Goal: Task Accomplishment & Management: Use online tool/utility

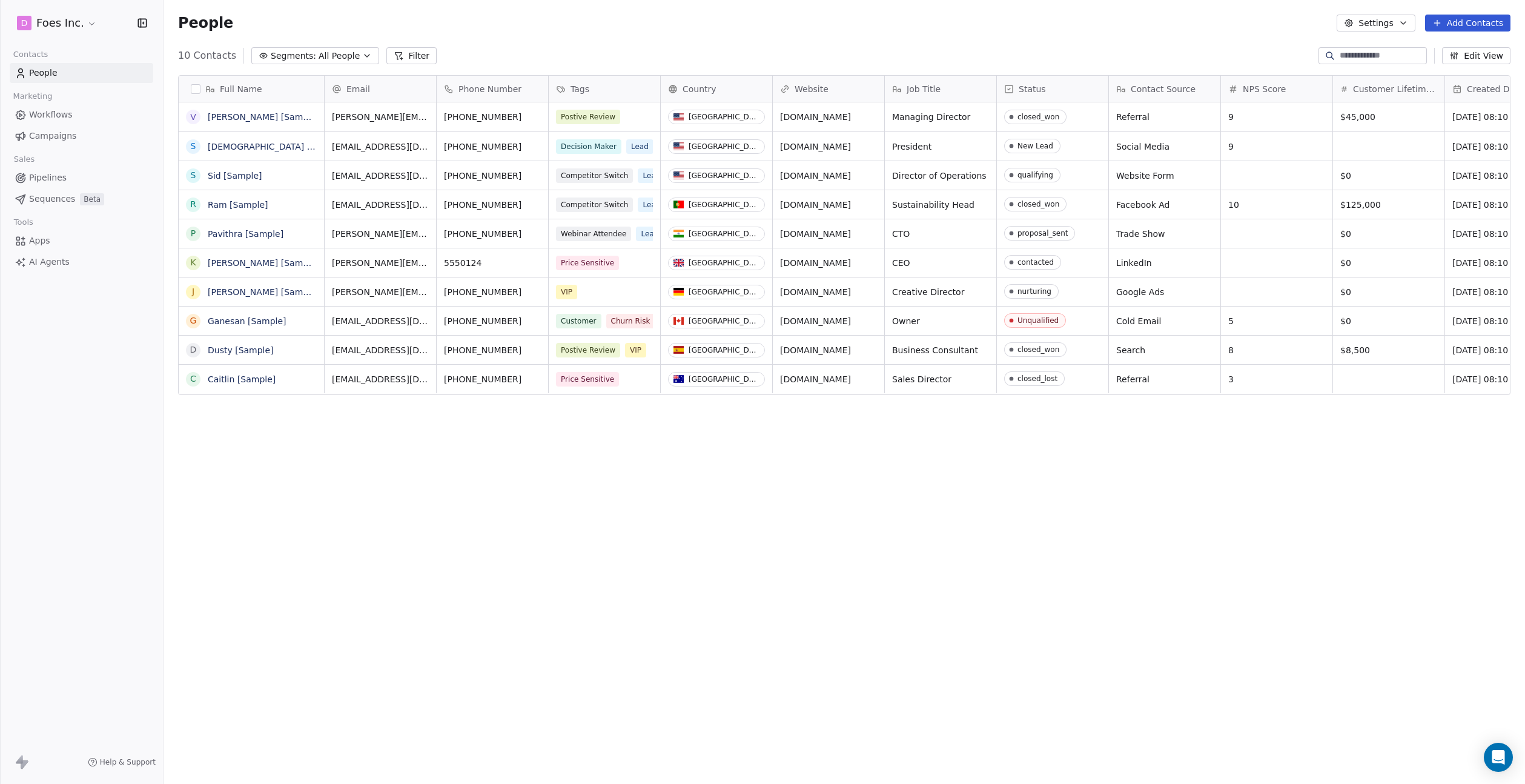
scroll to position [689, 1361]
click at [59, 15] on html "D Foes Inc. Contacts People Marketing Workflows Campaigns Sales Pipelines Seque…" at bounding box center [762, 392] width 1525 height 784
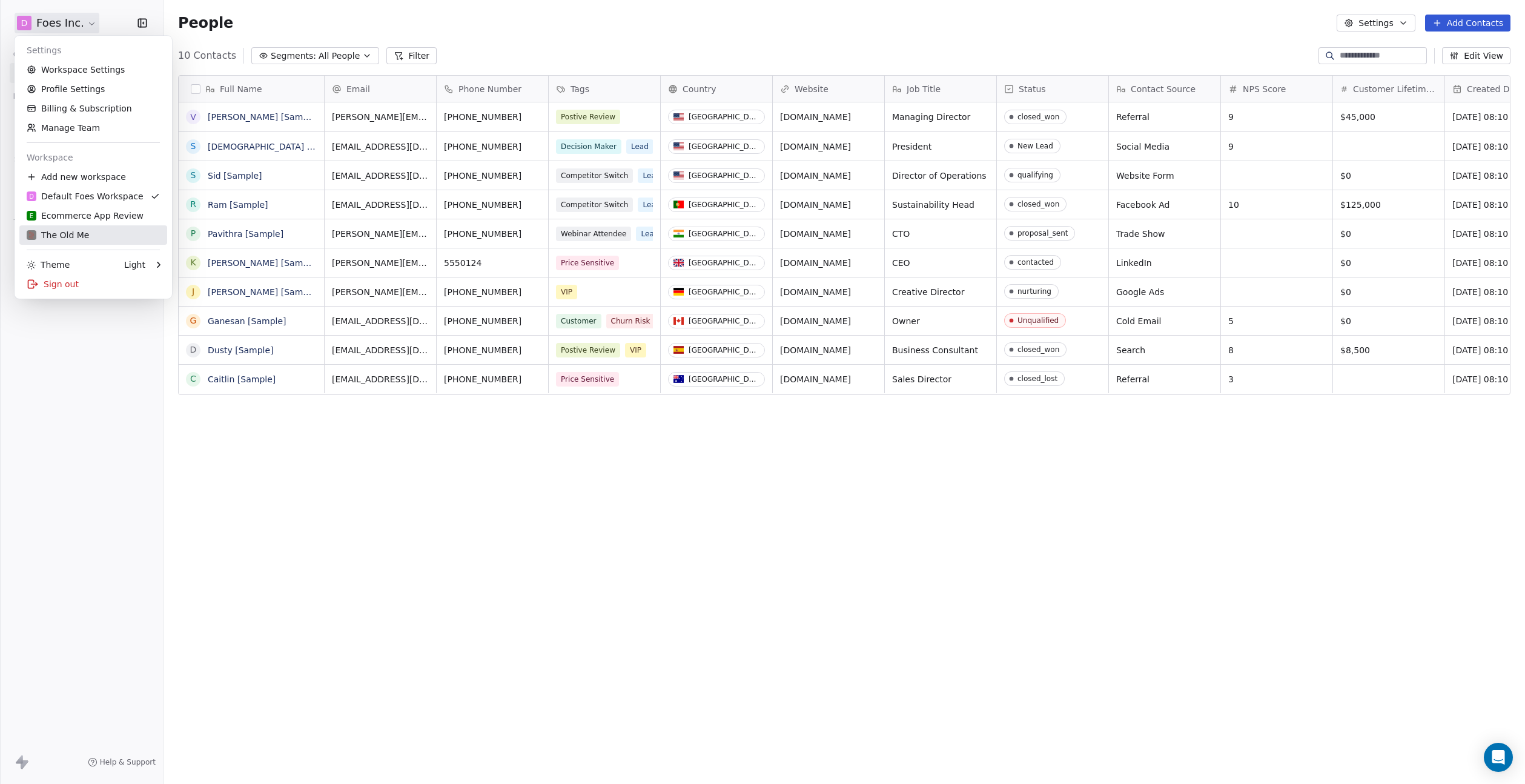
click at [107, 237] on div "The Old Me" at bounding box center [93, 235] width 134 height 12
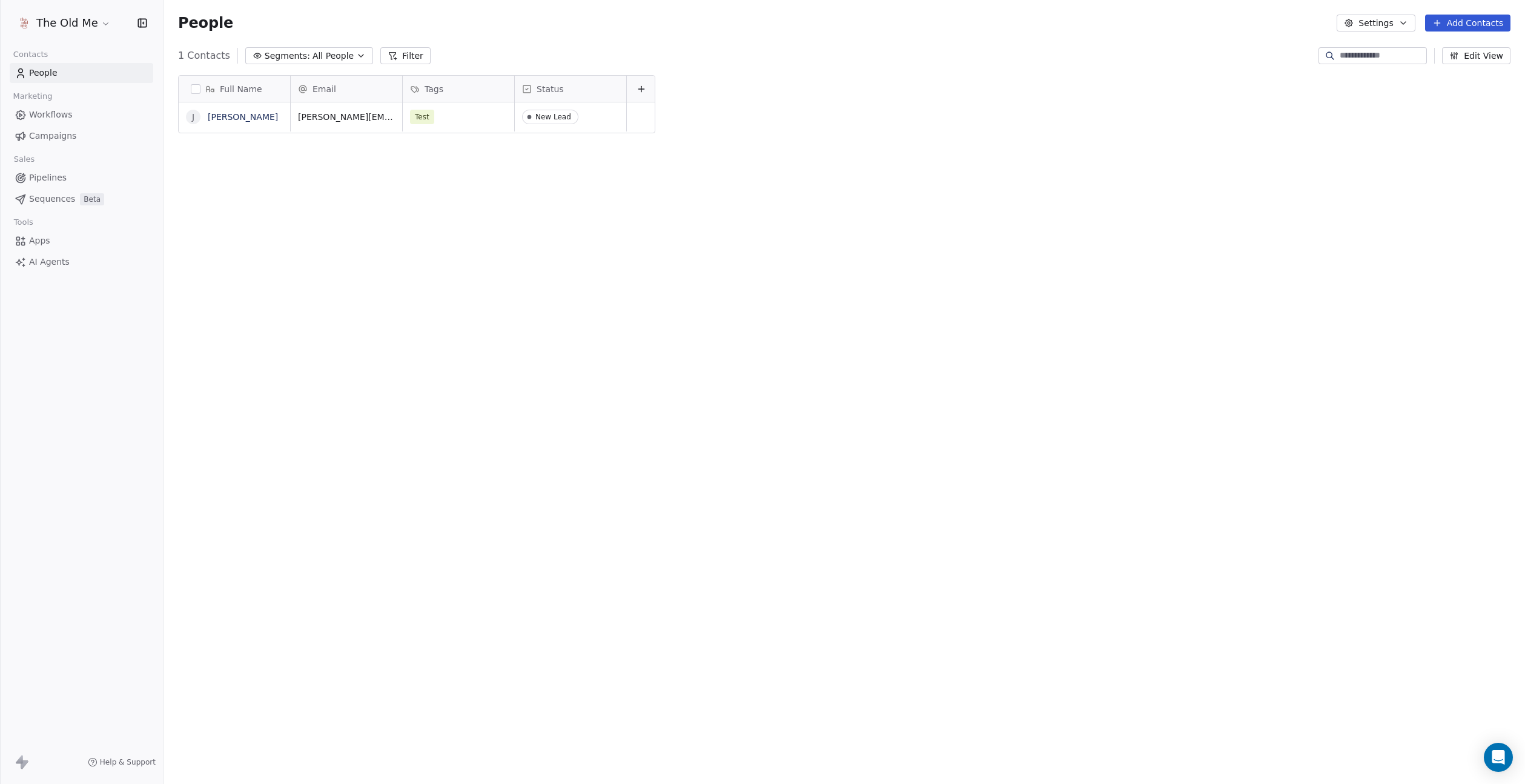
scroll to position [689, 1361]
click at [304, 58] on button "Segments: All People" at bounding box center [309, 55] width 128 height 17
click at [304, 58] on html "The Old Me Contacts People Marketing Workflows Campaigns Sales Pipelines Sequen…" at bounding box center [762, 392] width 1525 height 784
click at [89, 241] on link "Apps" at bounding box center [81, 240] width 144 height 20
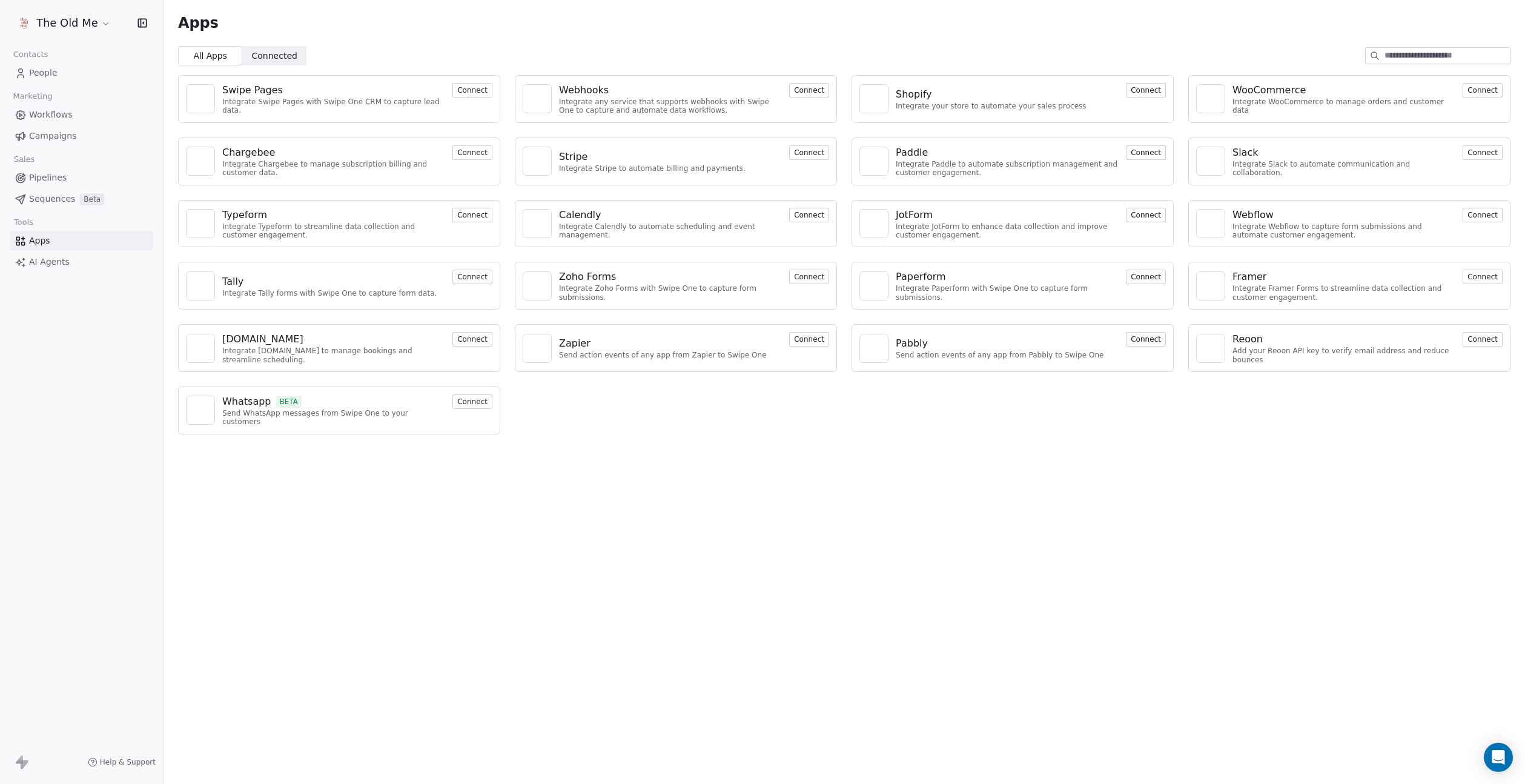
click at [475, 94] on button "Connect" at bounding box center [472, 90] width 40 height 14
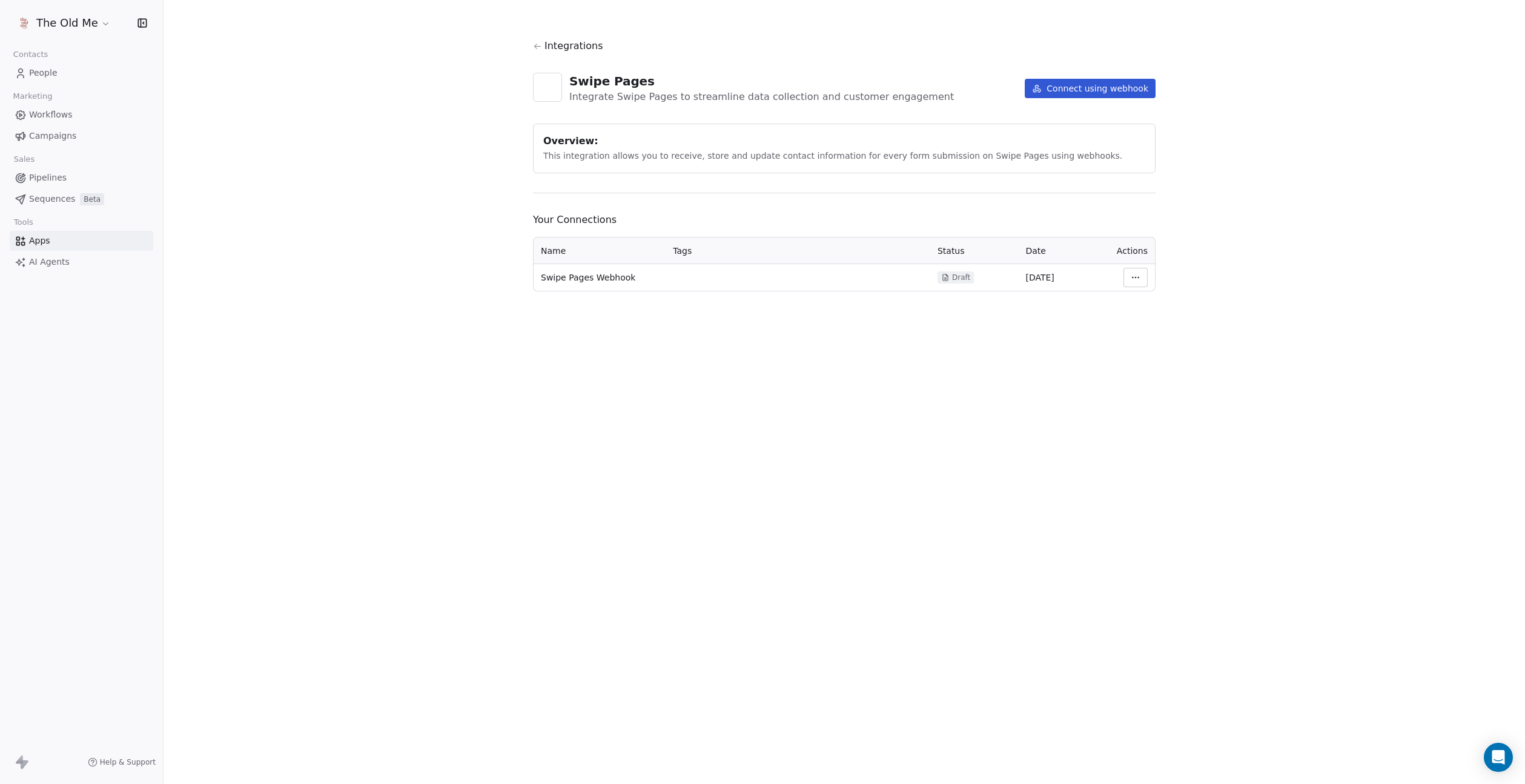
click at [957, 273] on span "Draft" at bounding box center [961, 277] width 18 height 9
click at [610, 279] on span "Swipe Pages Webhook" at bounding box center [588, 277] width 95 height 12
click at [1130, 275] on html "The Old Me Contacts People Marketing Workflows Campaigns Sales Pipelines Sequen…" at bounding box center [762, 392] width 1525 height 784
click at [1166, 358] on div "Manage Mapping" at bounding box center [1172, 362] width 87 height 20
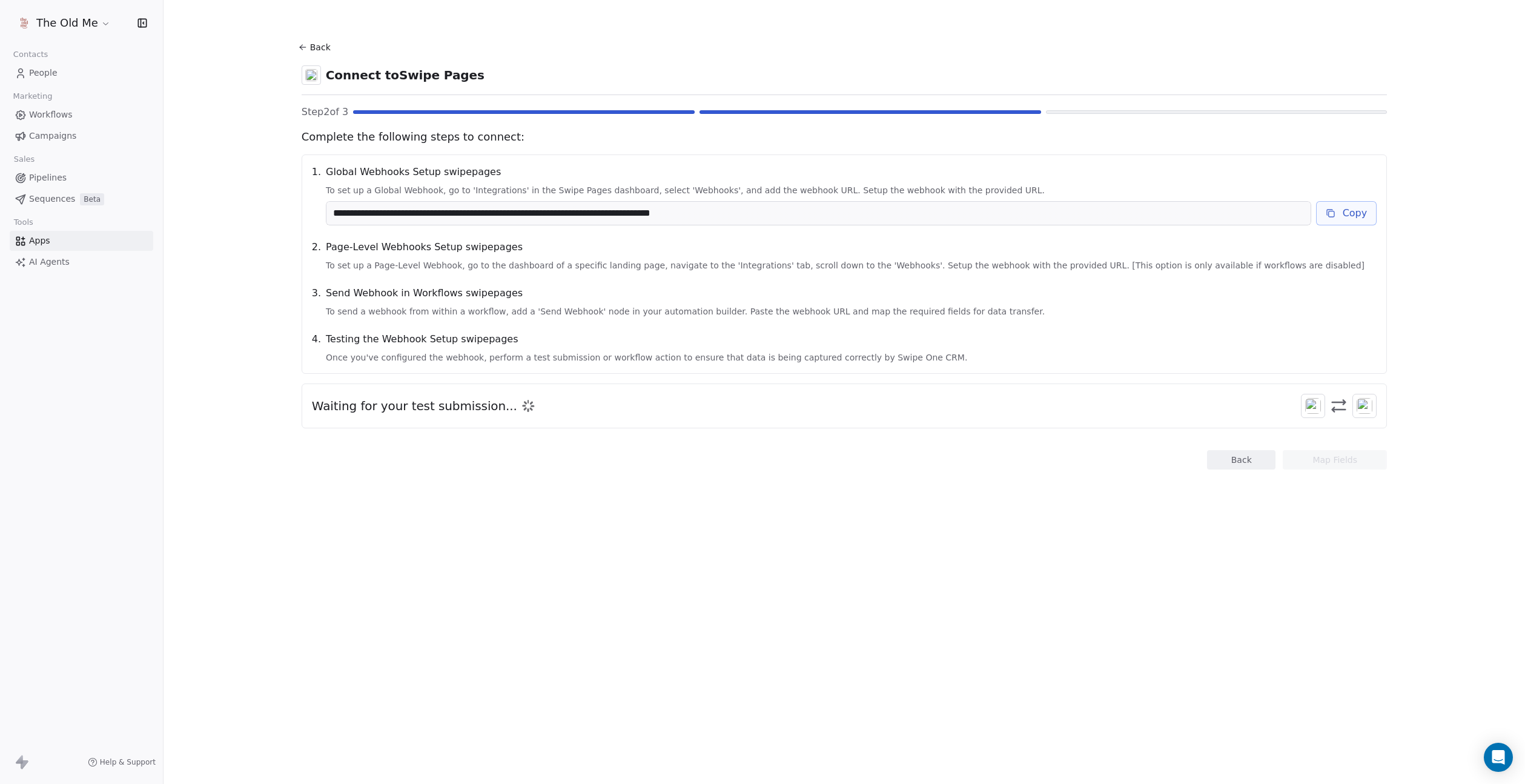
click at [1331, 211] on icon at bounding box center [1331, 213] width 9 height 9
click at [363, 435] on span "Response received" at bounding box center [360, 435] width 92 height 14
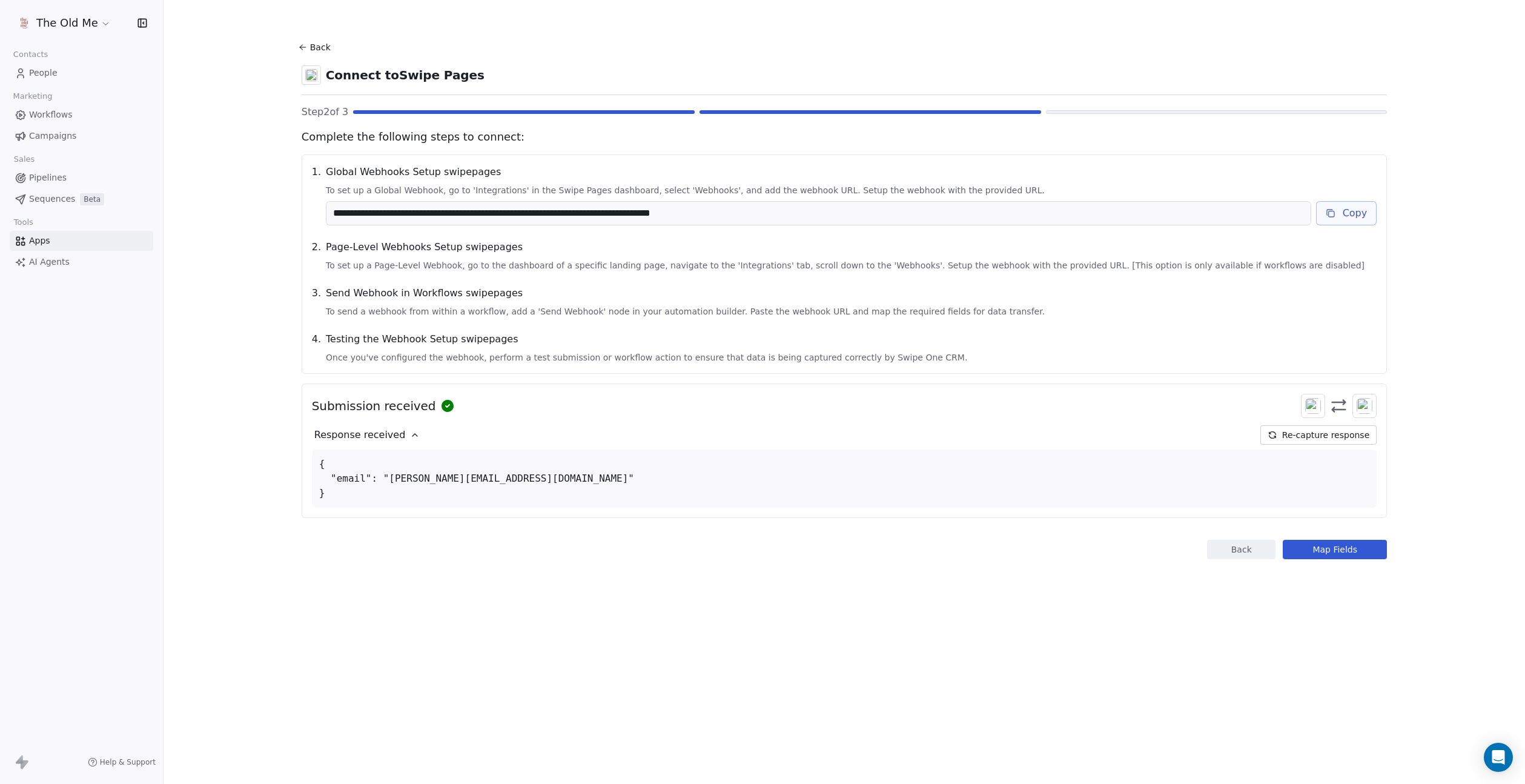
click at [363, 435] on span "Response received" at bounding box center [360, 435] width 92 height 14
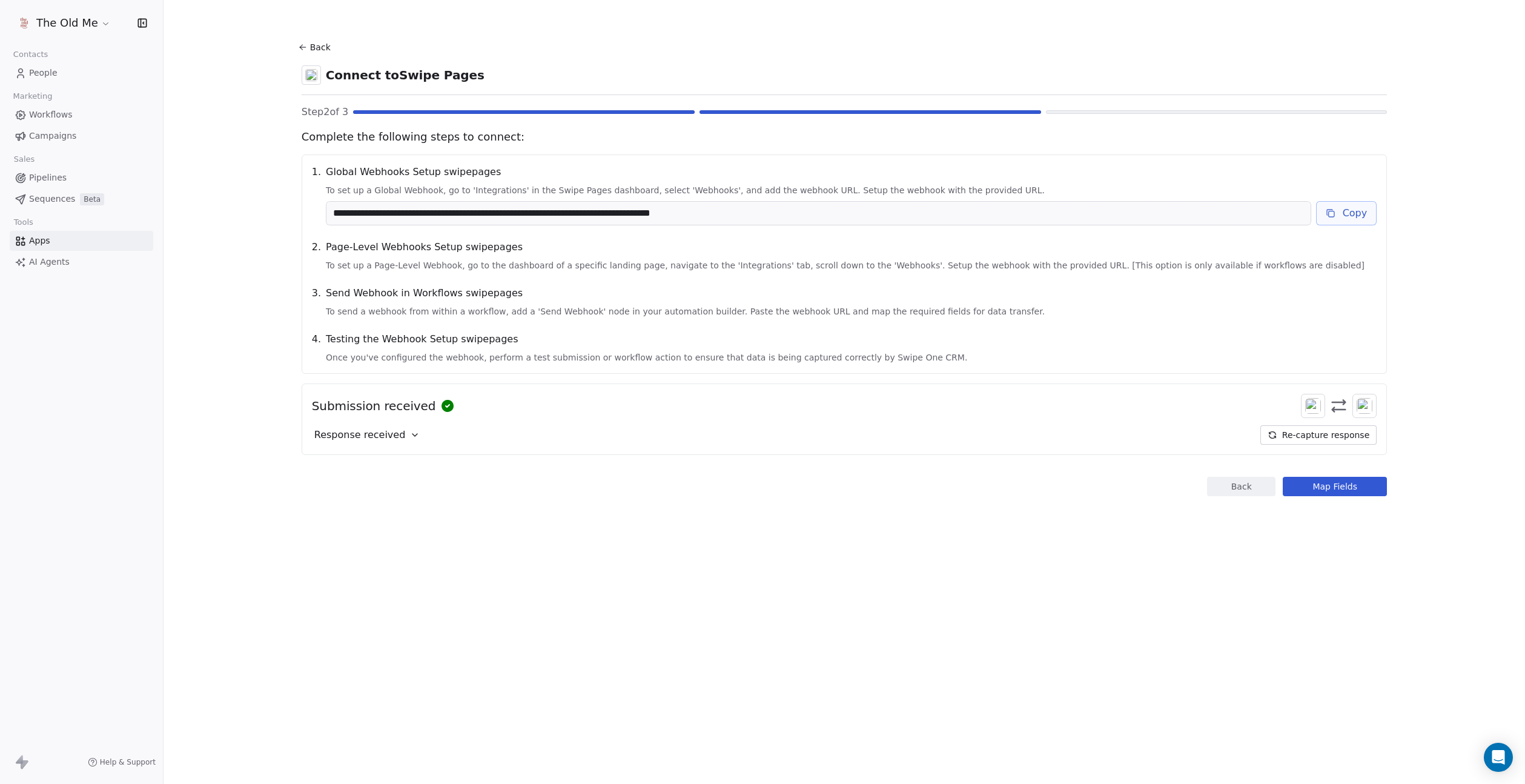
click at [1354, 483] on button "Map Fields" at bounding box center [1335, 486] width 104 height 20
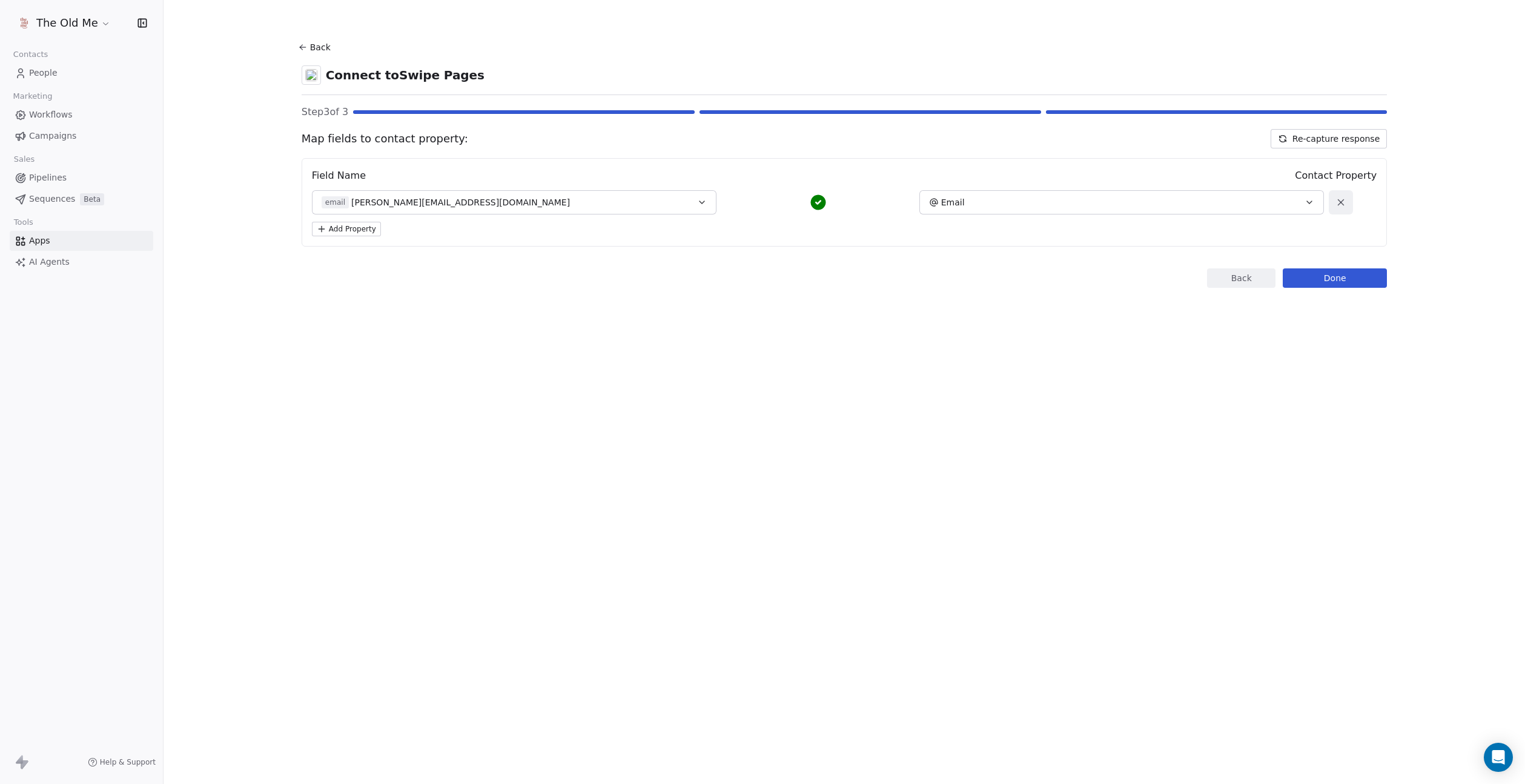
click at [1071, 194] on button "Email" at bounding box center [1122, 202] width 406 height 24
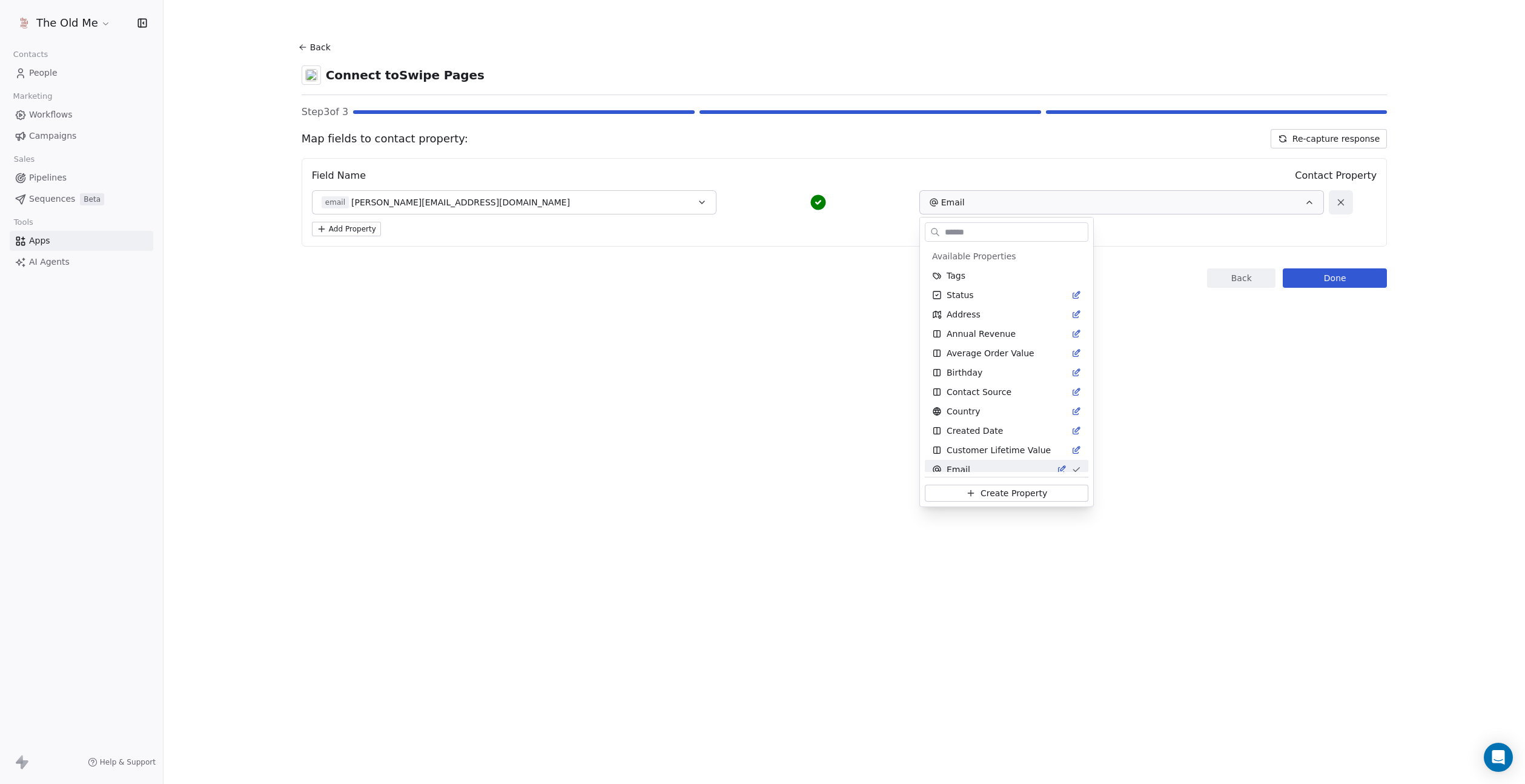
scroll to position [7, 0]
click at [969, 461] on div "Email" at bounding box center [999, 462] width 134 height 12
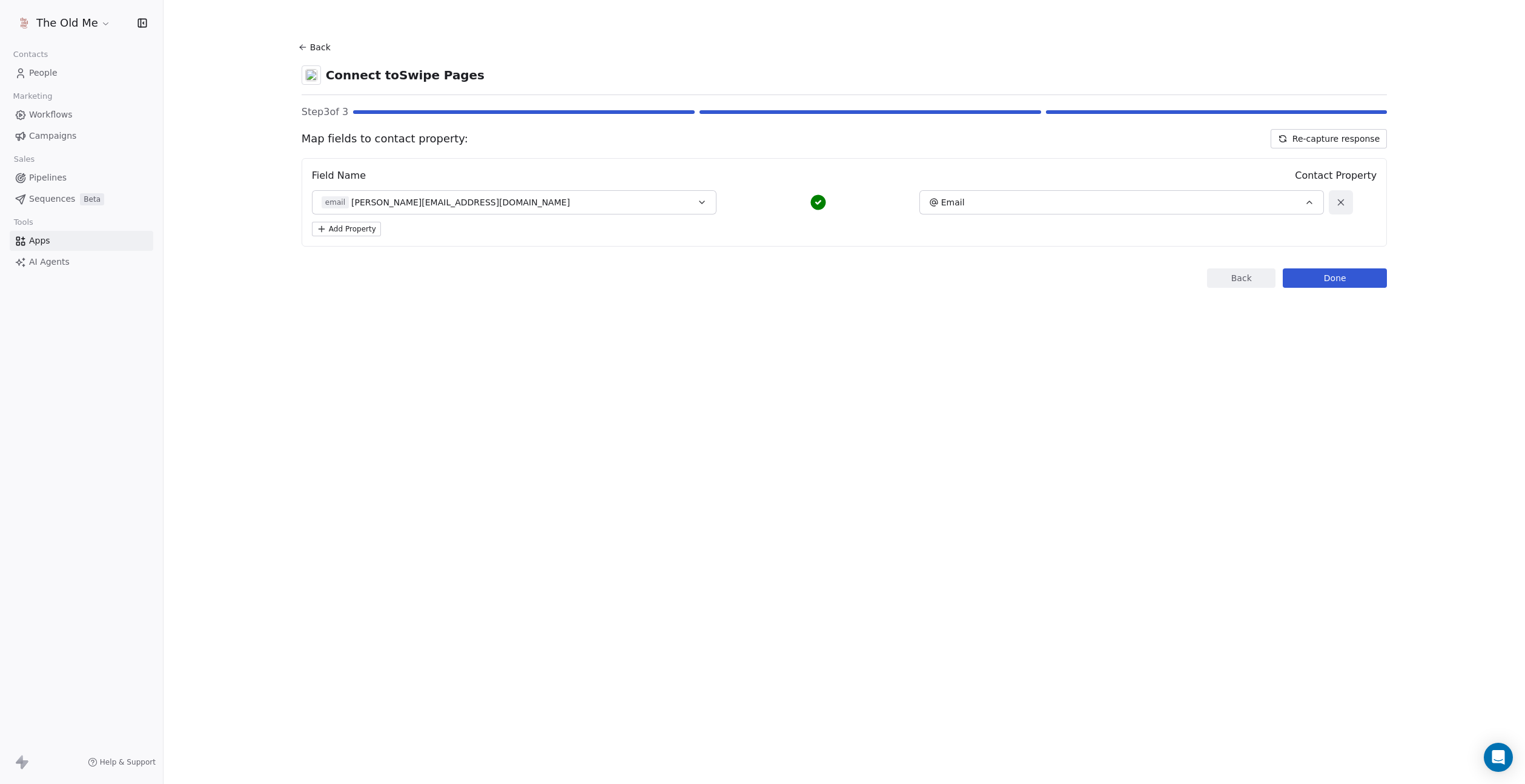
click at [1343, 281] on button "Done" at bounding box center [1335, 277] width 104 height 20
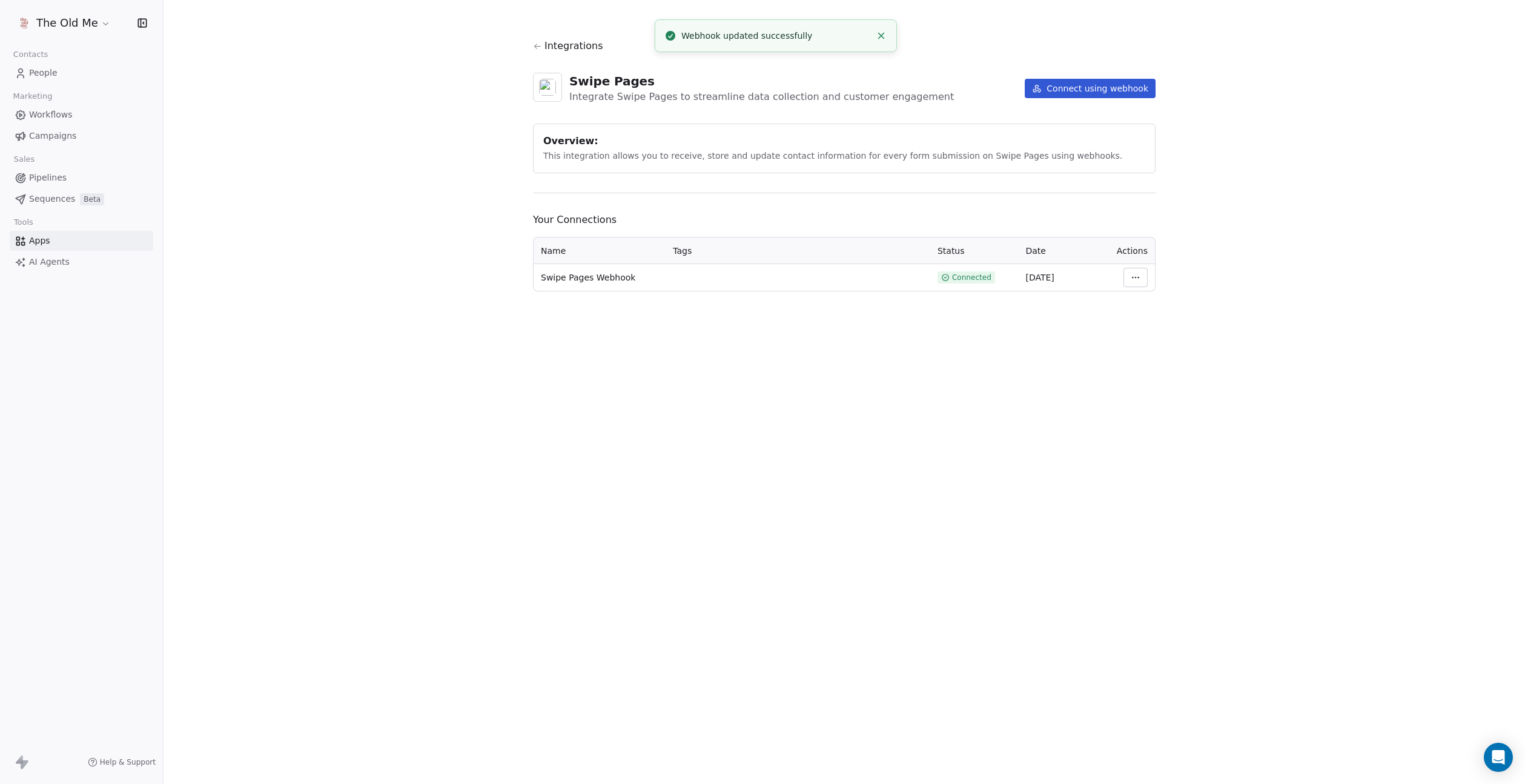
click at [59, 69] on link "People" at bounding box center [81, 73] width 144 height 20
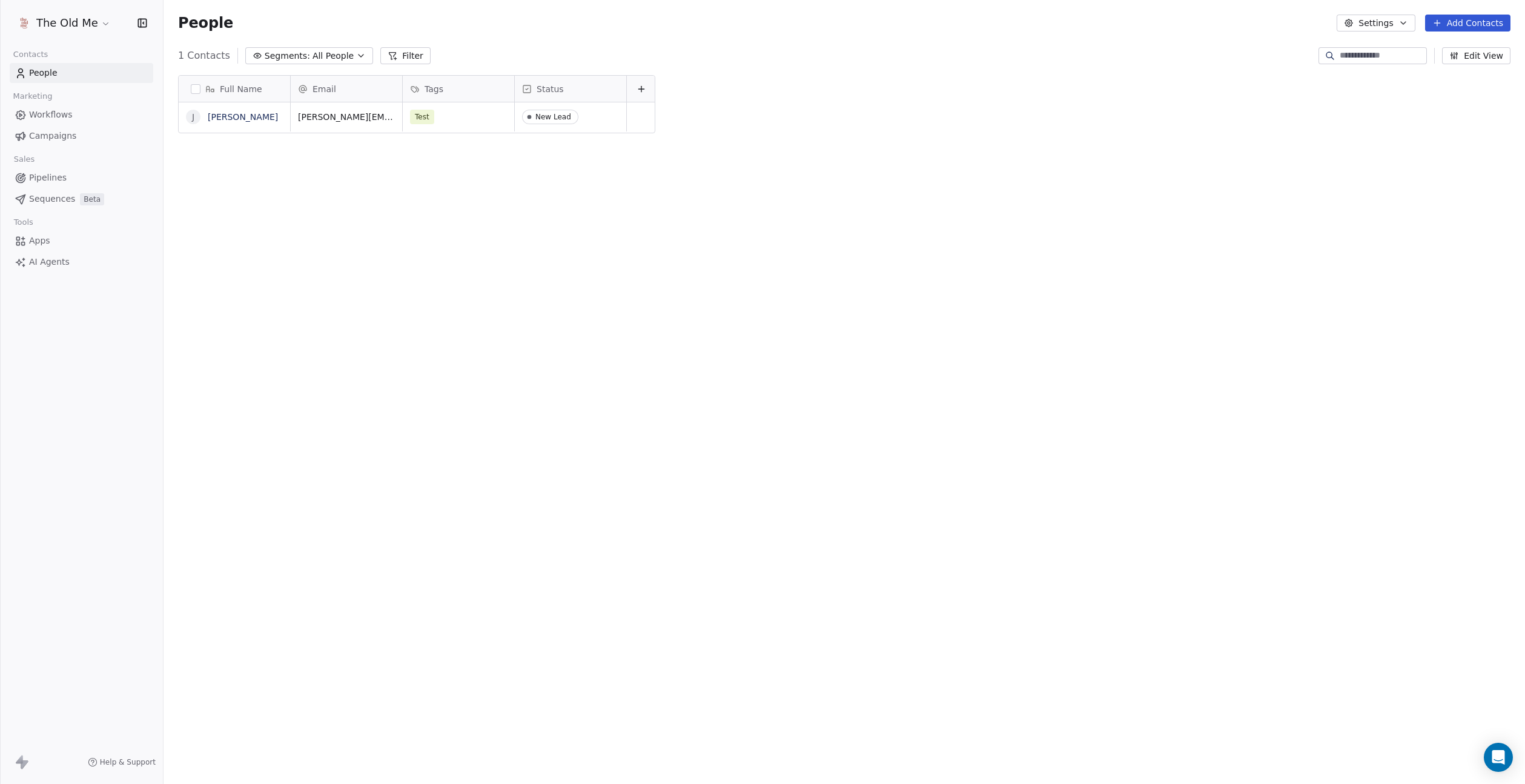
scroll to position [689, 1361]
click at [47, 244] on span "Apps" at bounding box center [40, 241] width 21 height 13
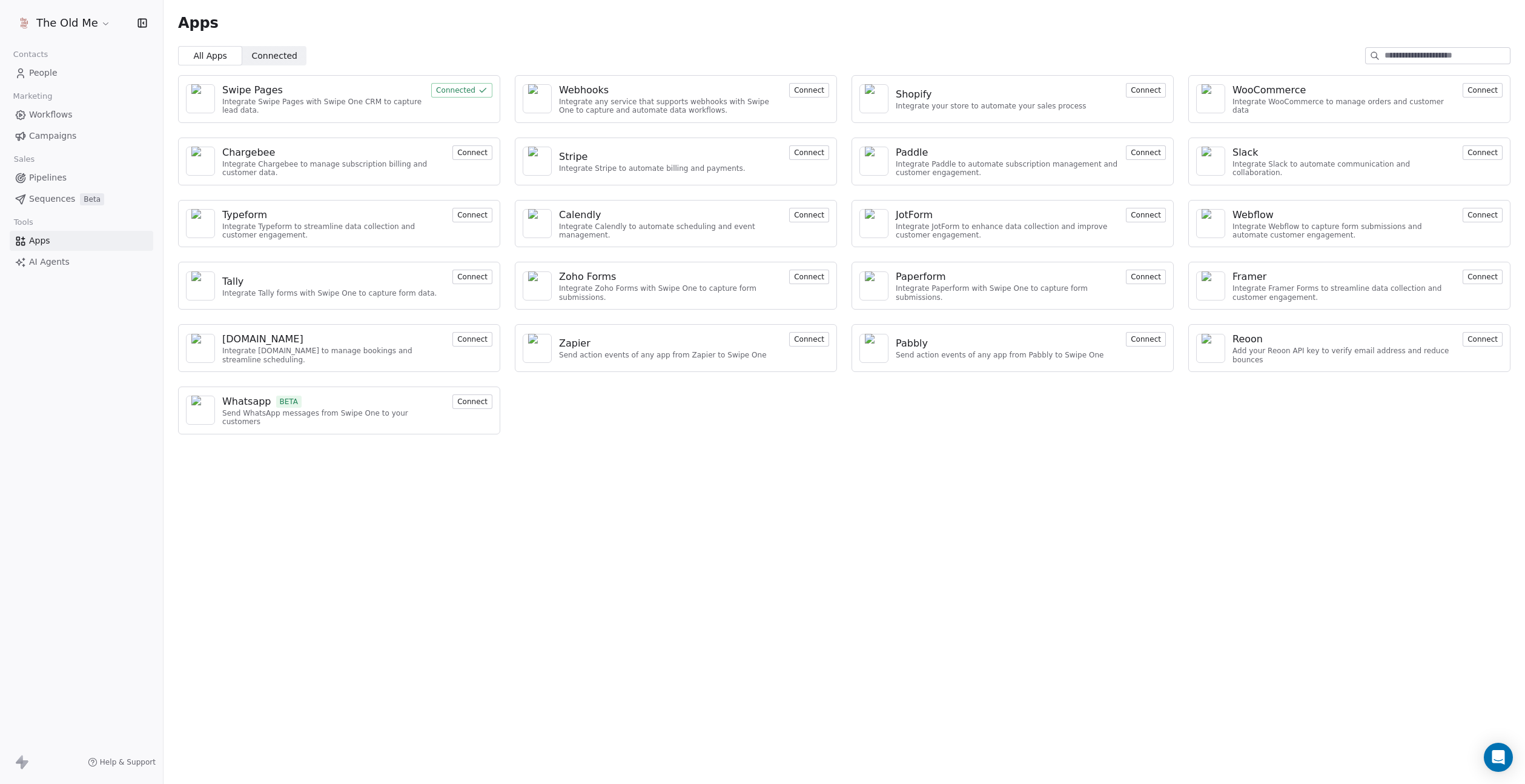
click at [452, 89] on button "Connected" at bounding box center [462, 90] width 61 height 14
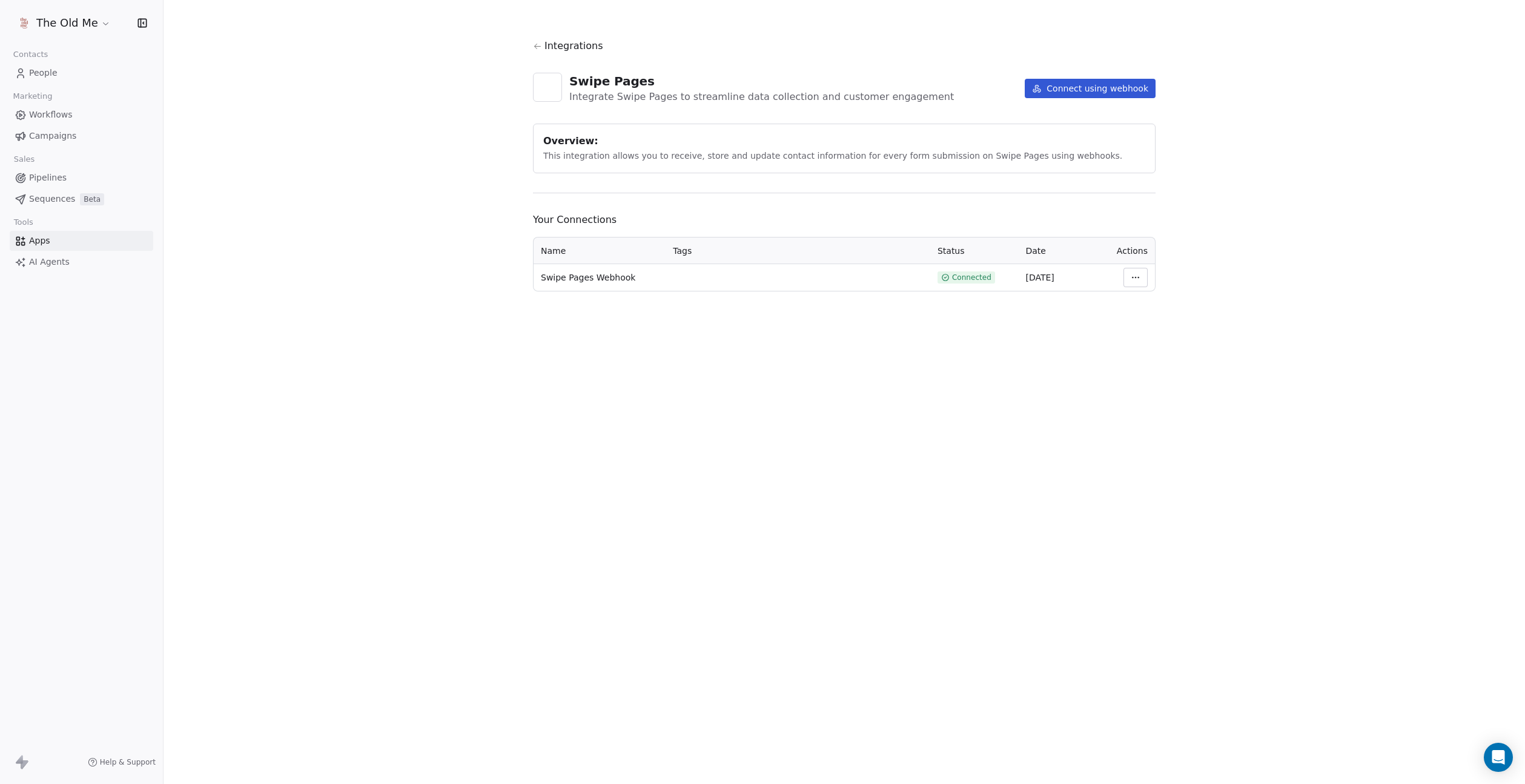
click at [1136, 277] on html "The Old Me Contacts People Marketing Workflows Campaigns Sales Pipelines Sequen…" at bounding box center [762, 392] width 1525 height 784
click at [1154, 343] on div "View Logs" at bounding box center [1172, 342] width 87 height 20
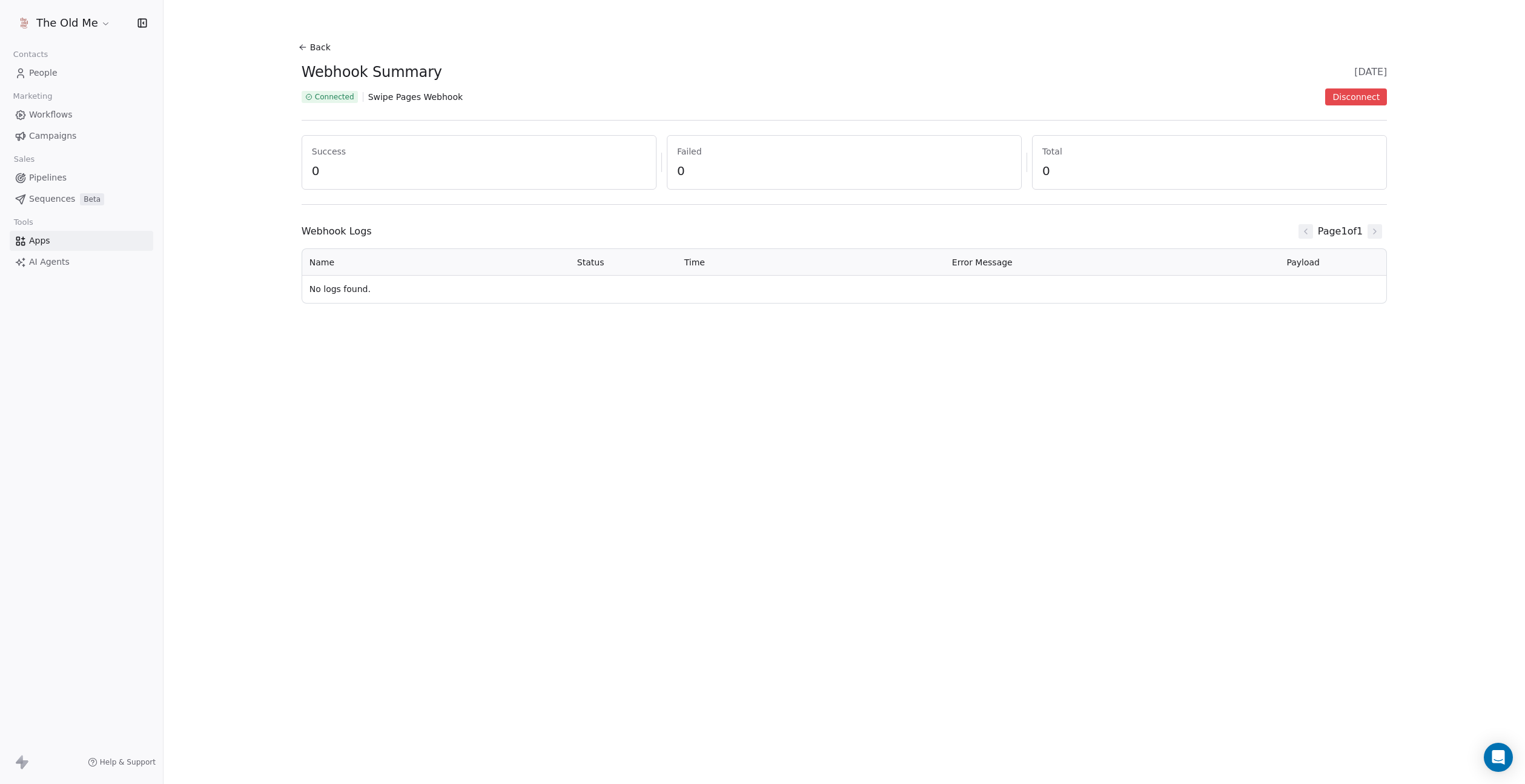
click at [310, 47] on button "Back" at bounding box center [315, 47] width 39 height 22
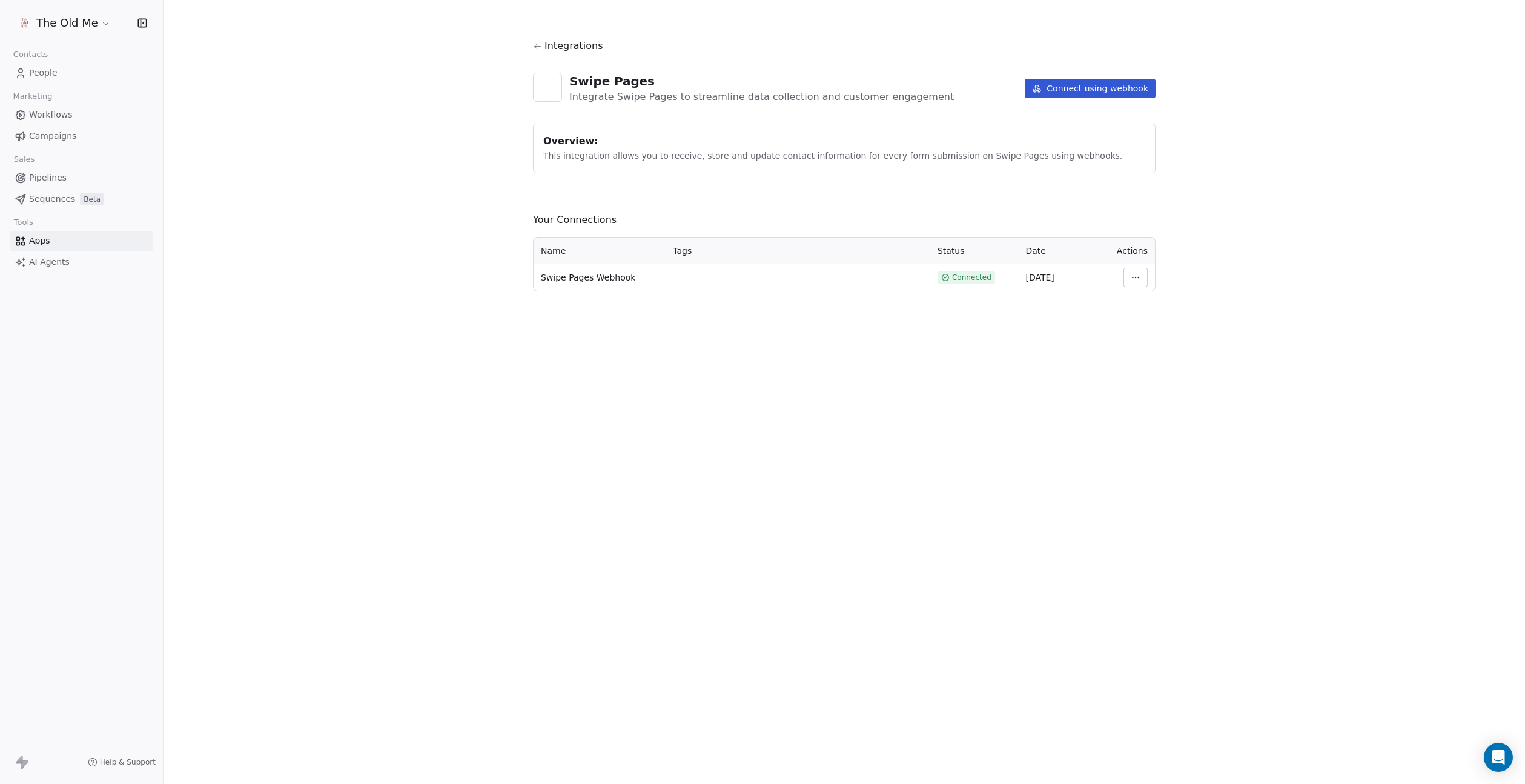
click at [1134, 277] on html "The Old Me Contacts People Marketing Workflows Campaigns Sales Pipelines Sequen…" at bounding box center [762, 392] width 1525 height 784
click at [74, 71] on link "People" at bounding box center [81, 73] width 144 height 20
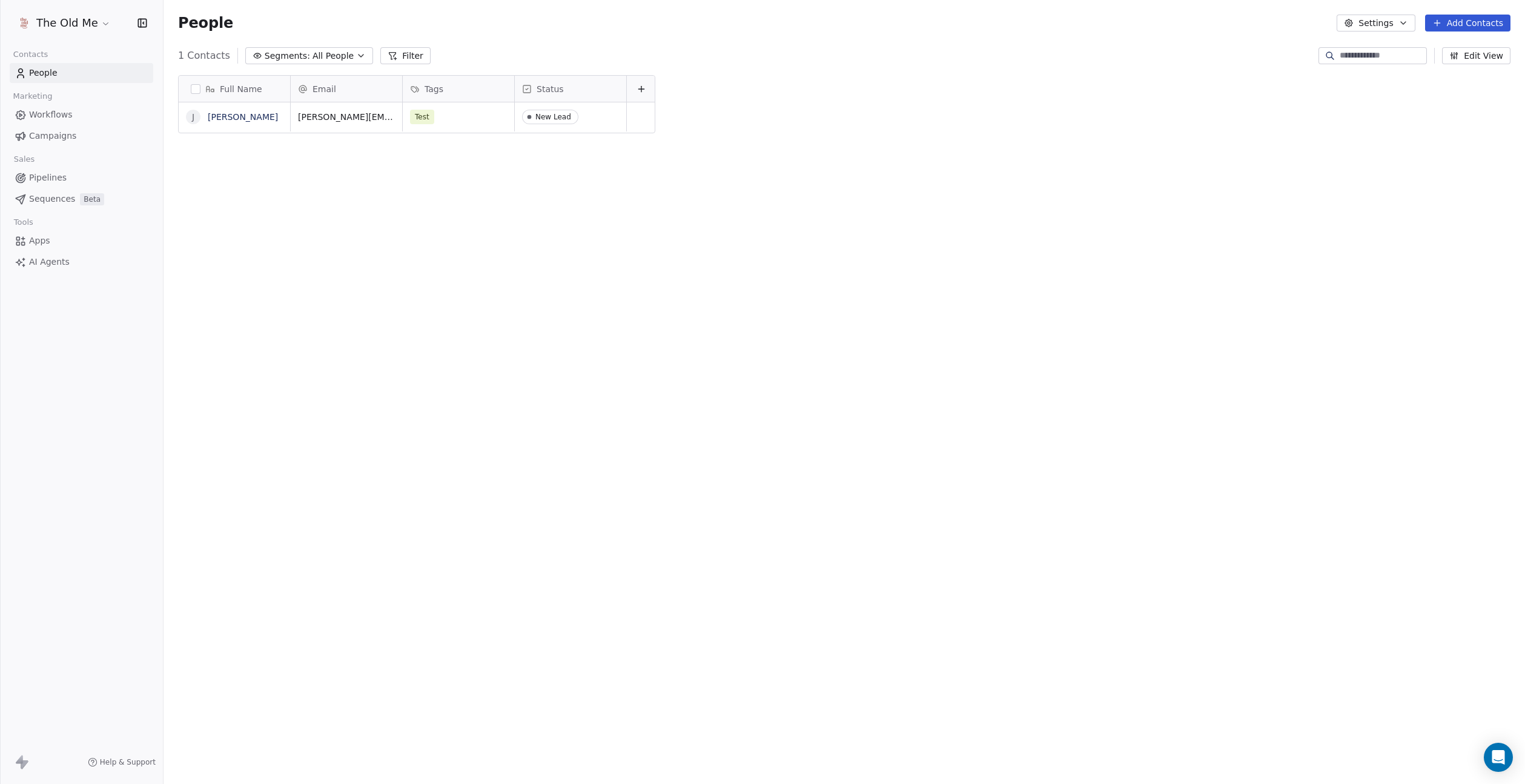
scroll to position [689, 1361]
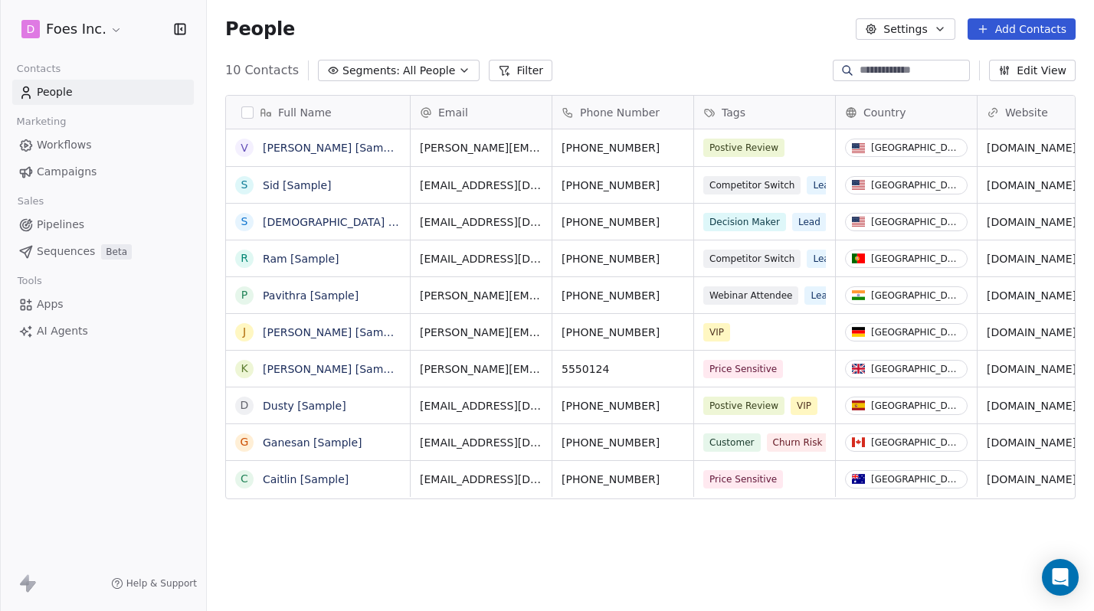
scroll to position [538, 887]
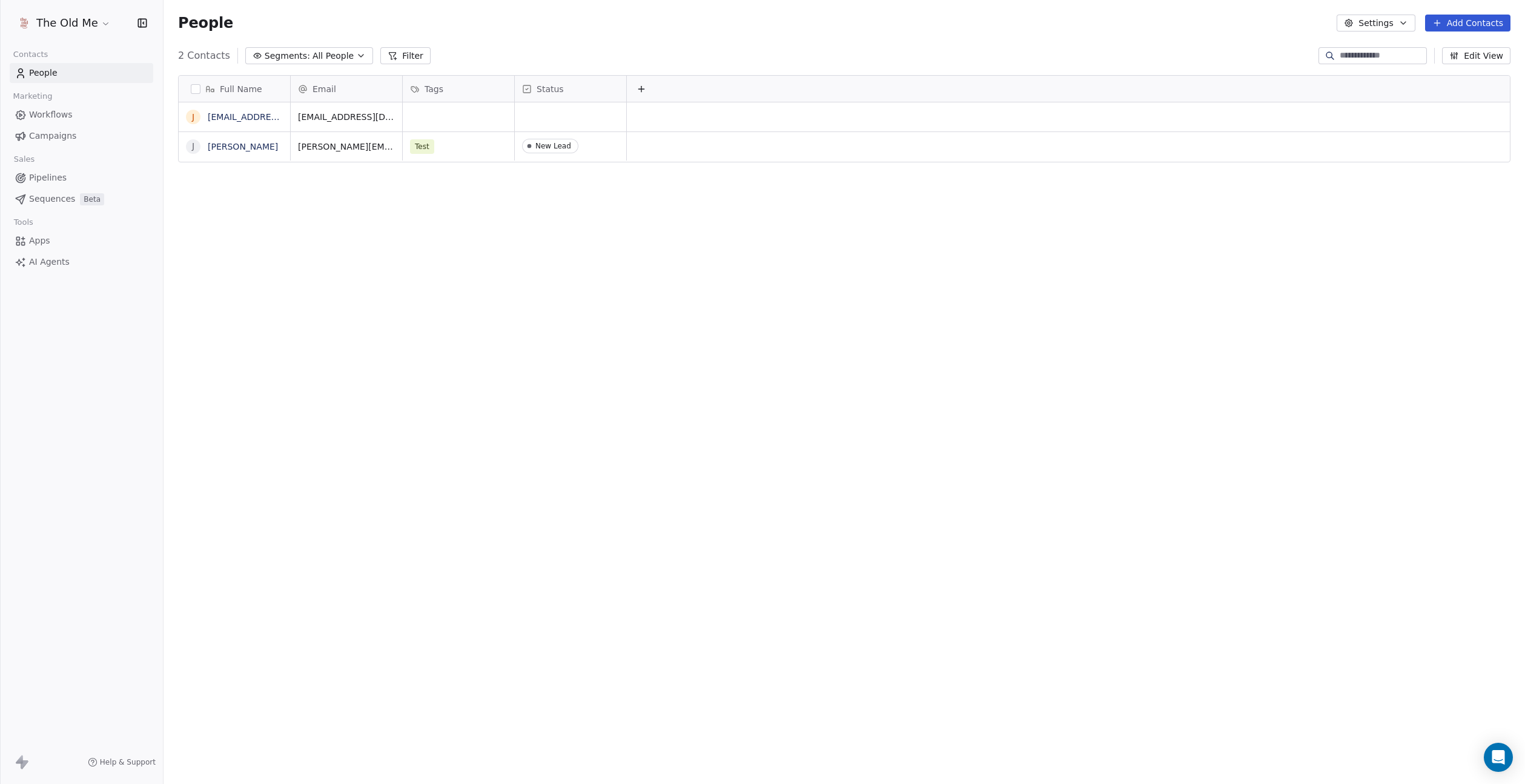
scroll to position [689, 1361]
click at [48, 241] on span "Apps" at bounding box center [40, 241] width 21 height 13
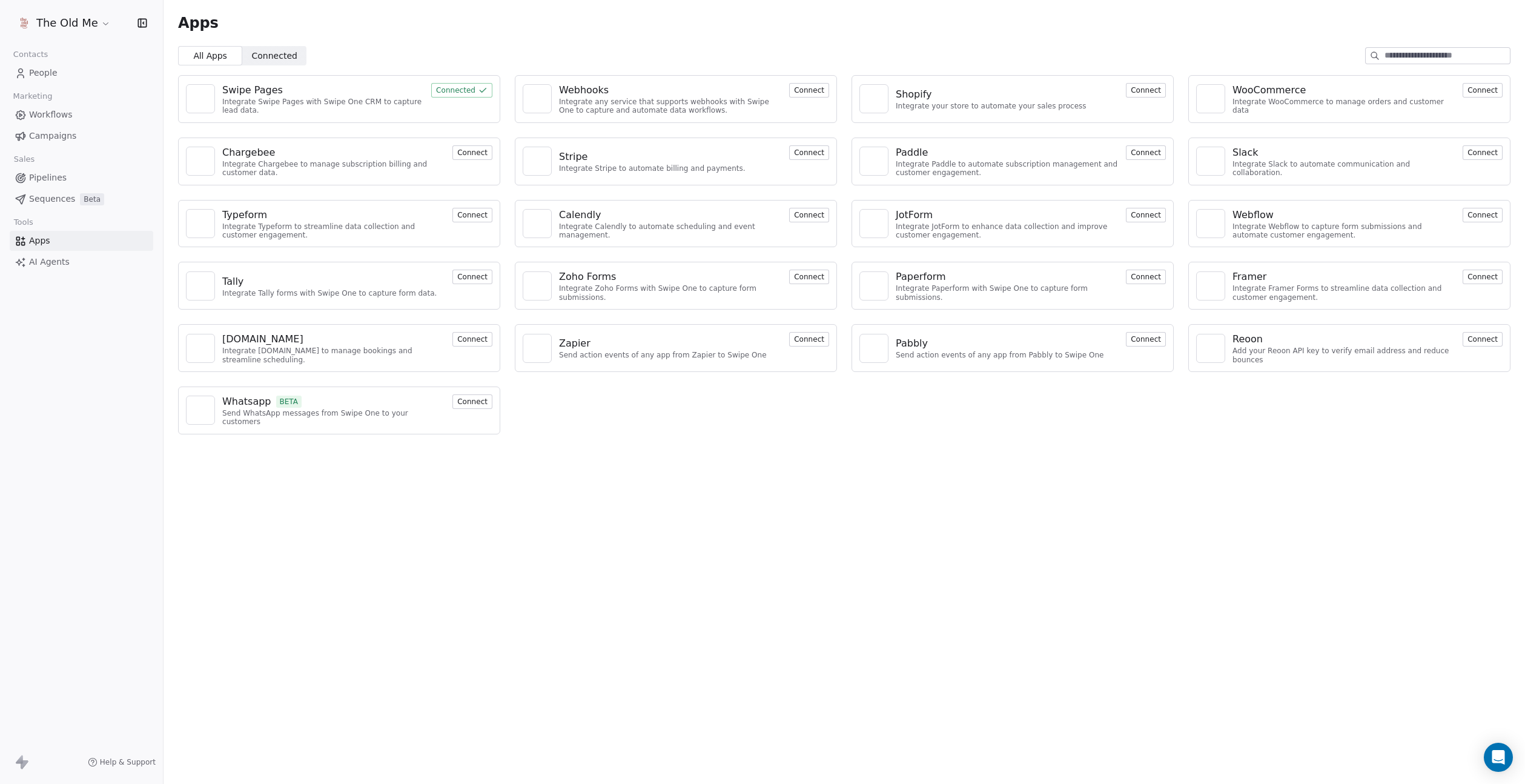
click at [470, 95] on button "Connected" at bounding box center [462, 90] width 61 height 14
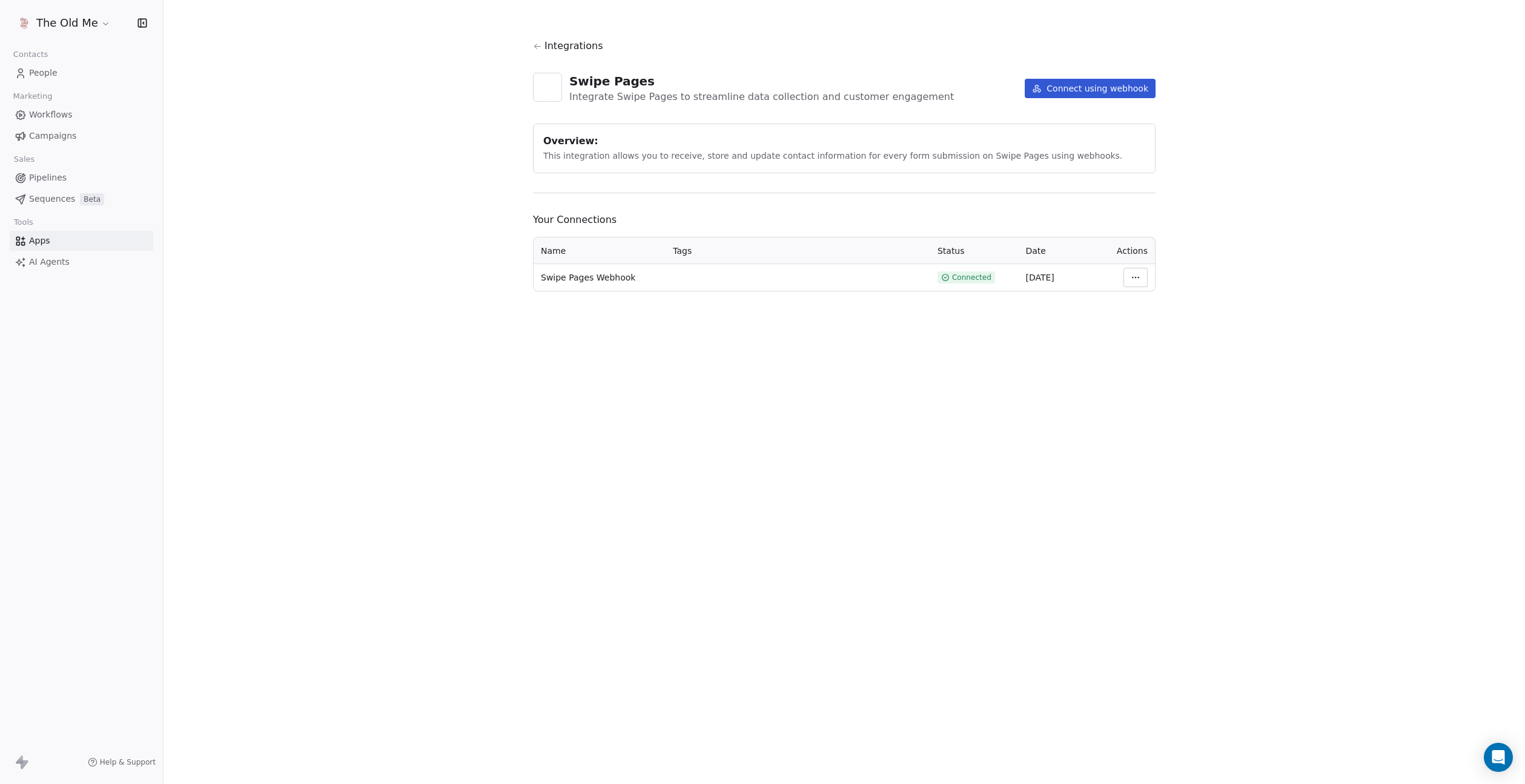
click at [1134, 273] on html "The Old Me Contacts People Marketing Workflows Campaigns Sales Pipelines Sequen…" at bounding box center [762, 392] width 1525 height 784
click at [1188, 364] on div "Manage Mapping" at bounding box center [1172, 362] width 87 height 20
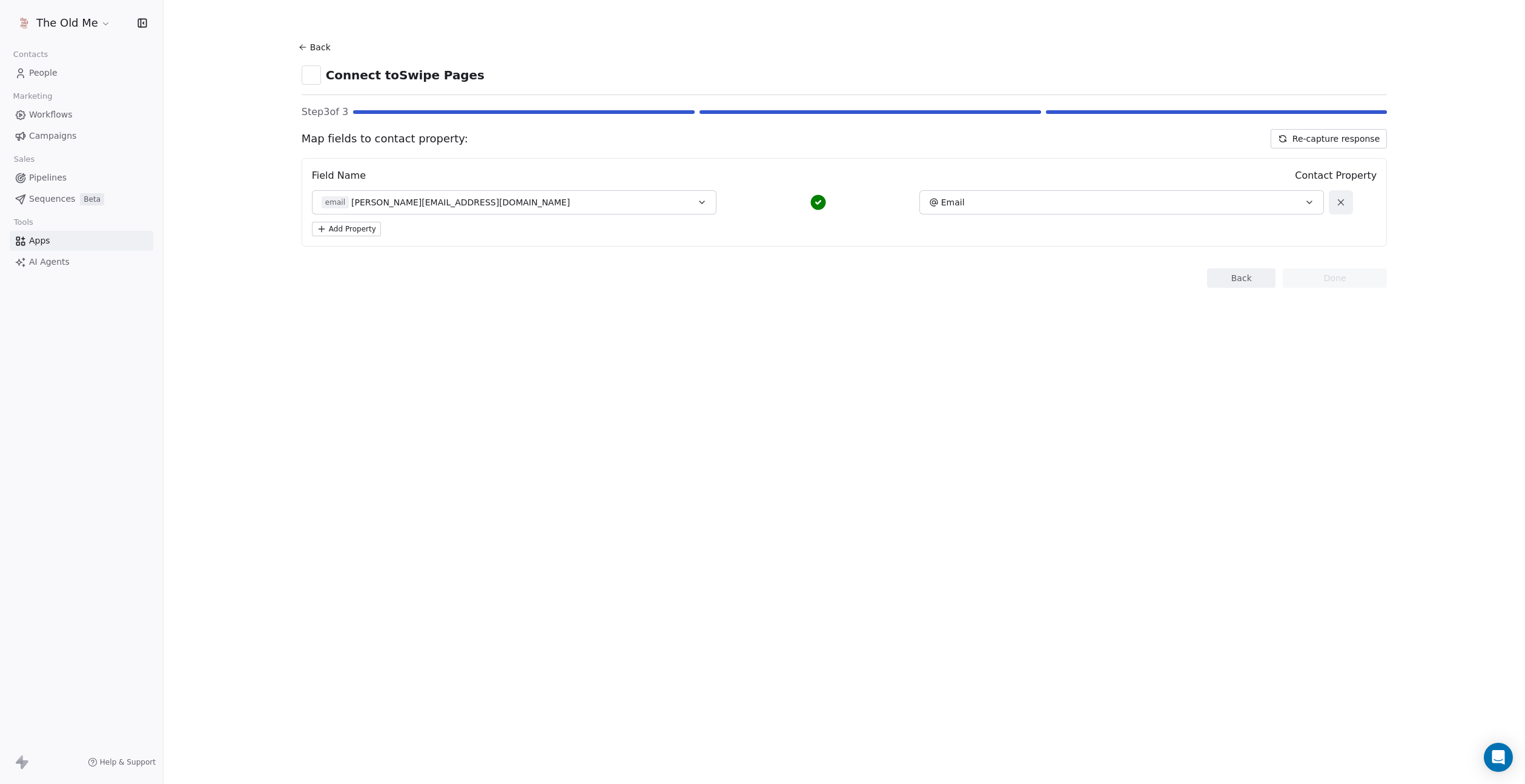
click at [428, 316] on section "Back Connect to Swipe Pages Step 3 of 3 Map fields to contact property: Re-capt…" at bounding box center [844, 163] width 1144 height 326
click at [1231, 280] on button "Back" at bounding box center [1241, 277] width 69 height 20
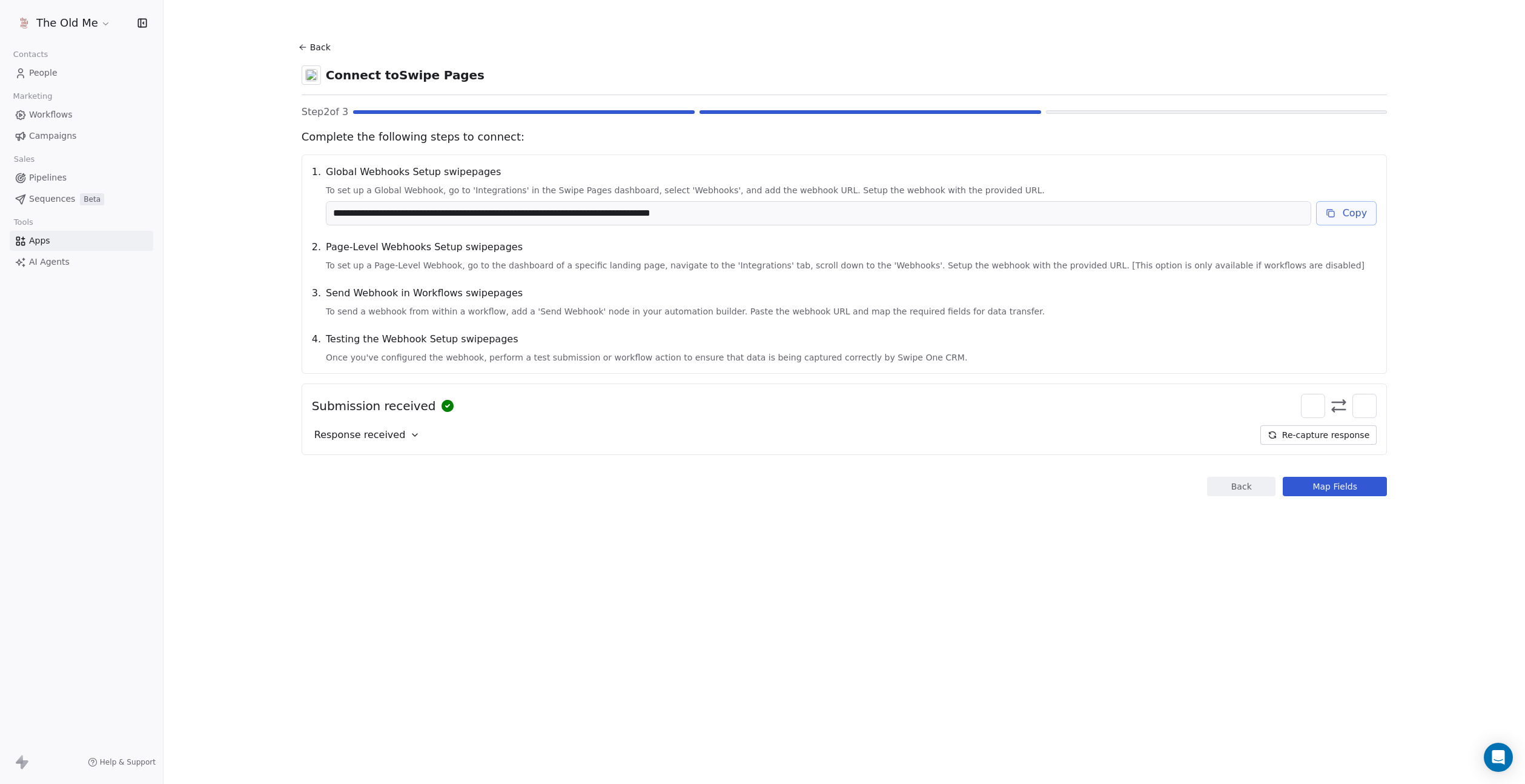
click at [1258, 488] on button "Back" at bounding box center [1241, 486] width 69 height 20
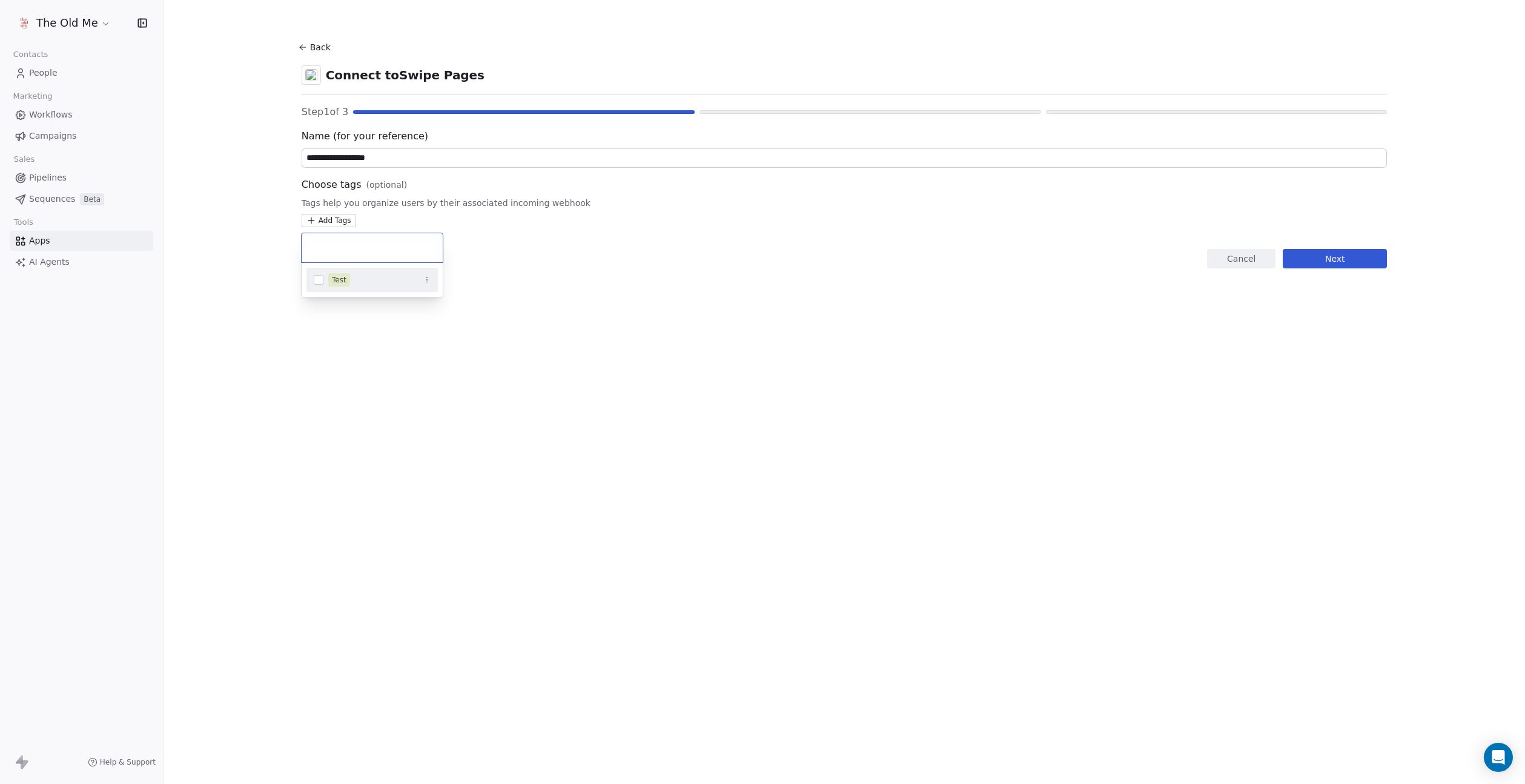
click at [334, 220] on html "**********" at bounding box center [762, 392] width 1525 height 784
type input "**********"
click at [360, 281] on span "Create "" at bounding box center [356, 282] width 35 height 13
click at [516, 295] on html "**********" at bounding box center [762, 392] width 1525 height 784
click at [1312, 259] on button "Next" at bounding box center [1335, 258] width 104 height 20
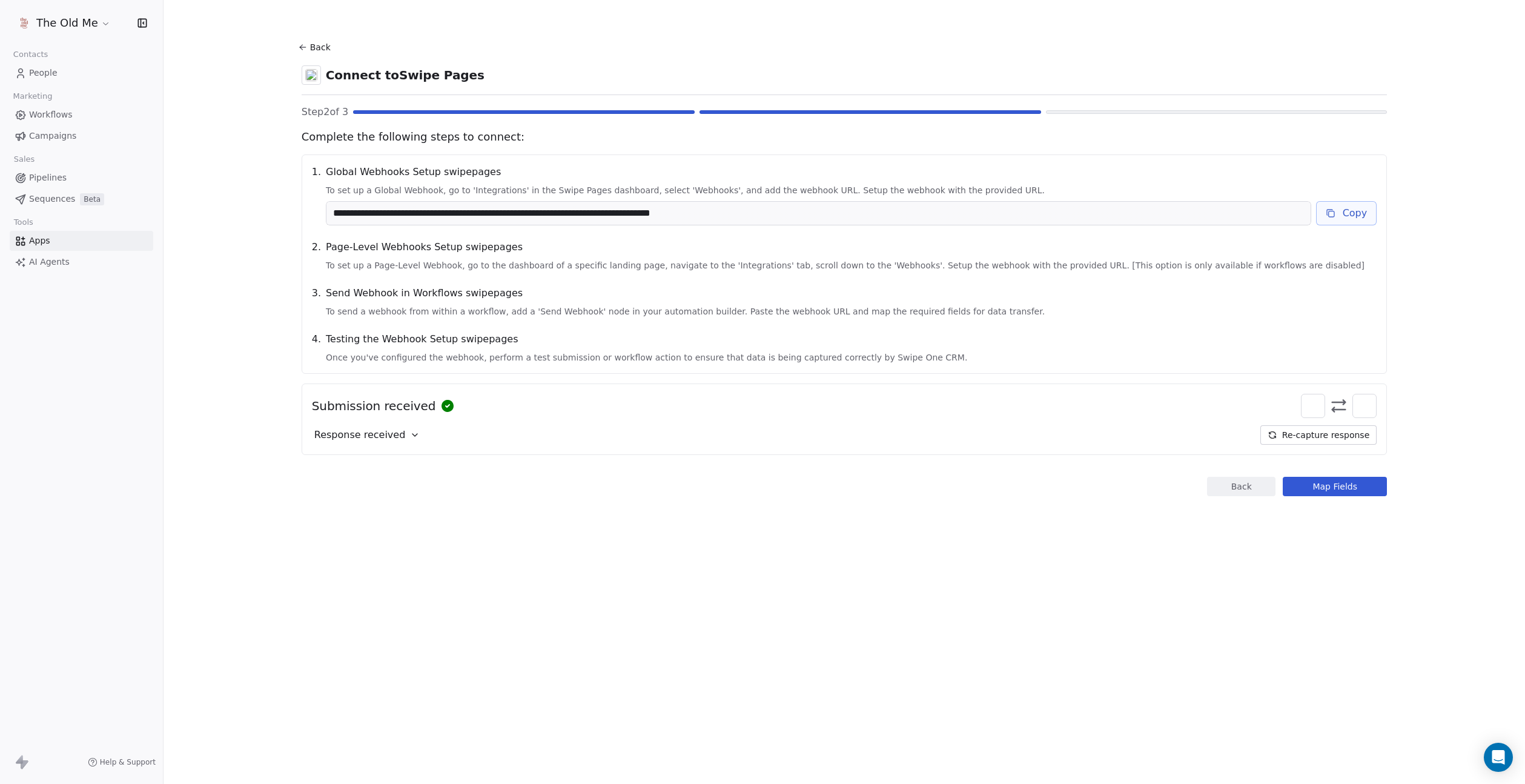
click at [1334, 486] on button "Map Fields" at bounding box center [1335, 486] width 104 height 20
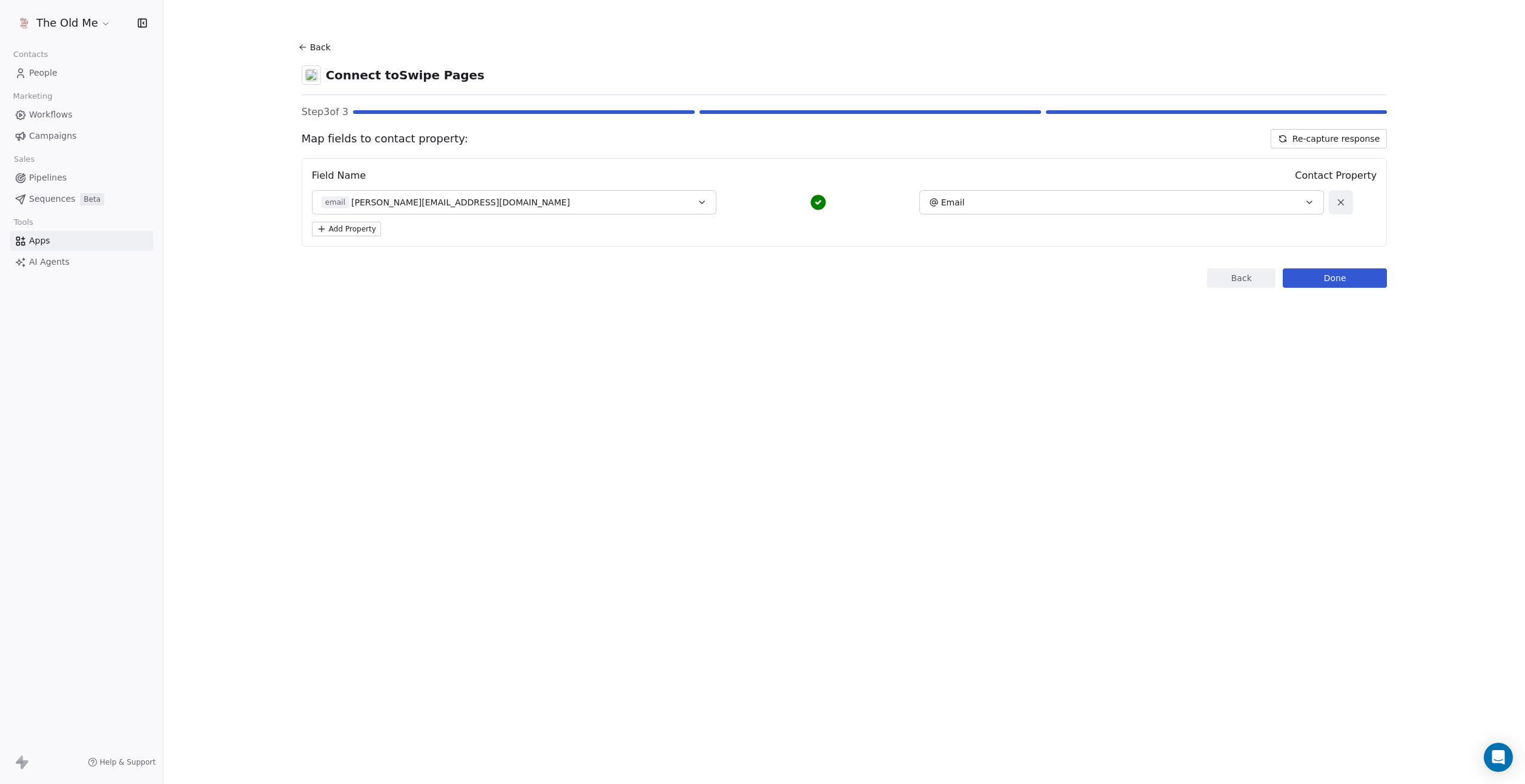
click at [341, 220] on div "Field Name Contact Property email Jared.kwart@gmail.com Email Add Property" at bounding box center [845, 202] width 1086 height 89
click at [341, 224] on button "Add Property" at bounding box center [346, 228] width 69 height 14
click at [347, 232] on span "Select a Field" at bounding box center [349, 233] width 56 height 12
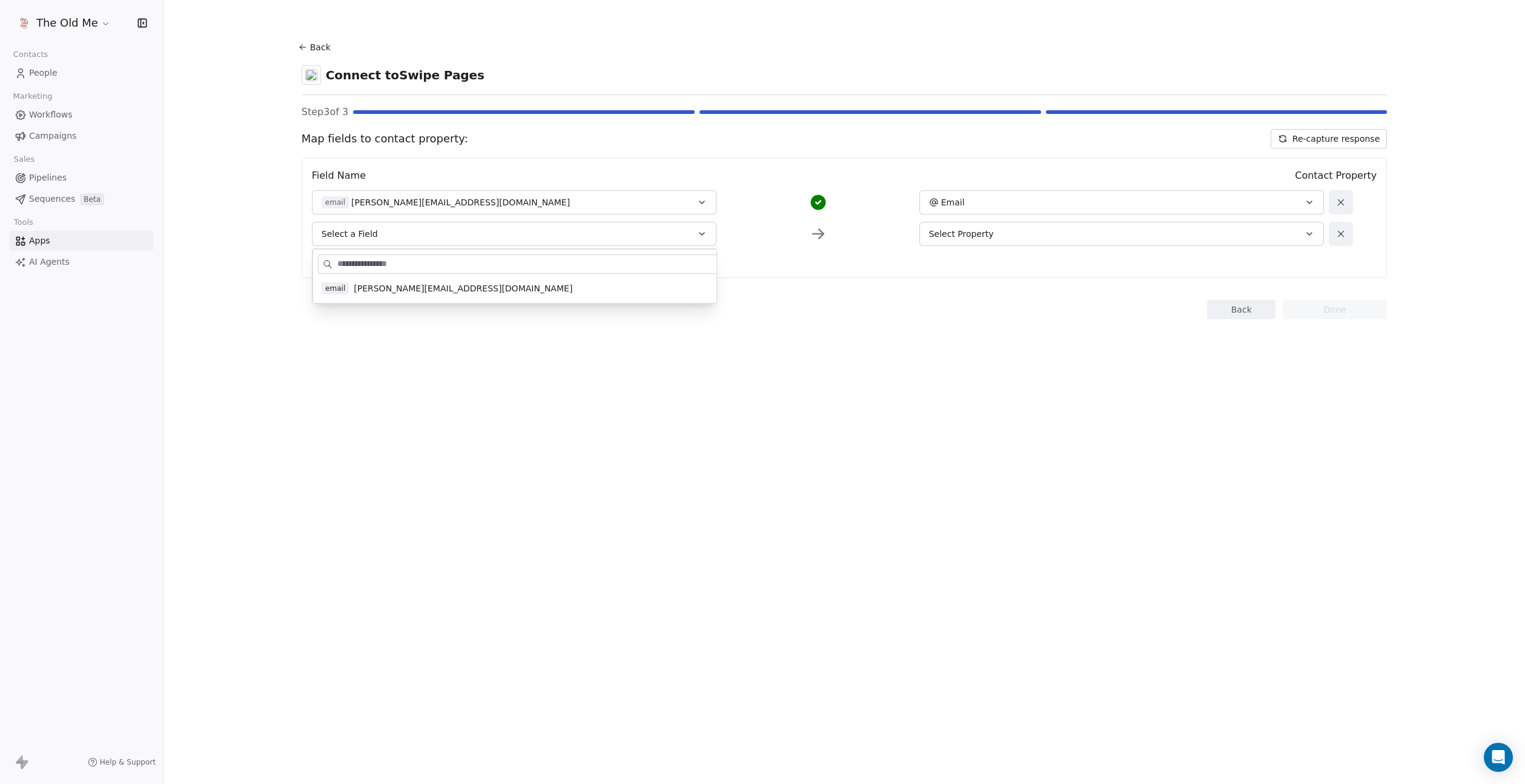
click at [462, 356] on section "Back Connect to Swipe Pages Step 3 of 3 Map fields to contact property: Re-capt…" at bounding box center [844, 179] width 1144 height 358
click at [1054, 223] on button "Select Property" at bounding box center [1122, 233] width 406 height 24
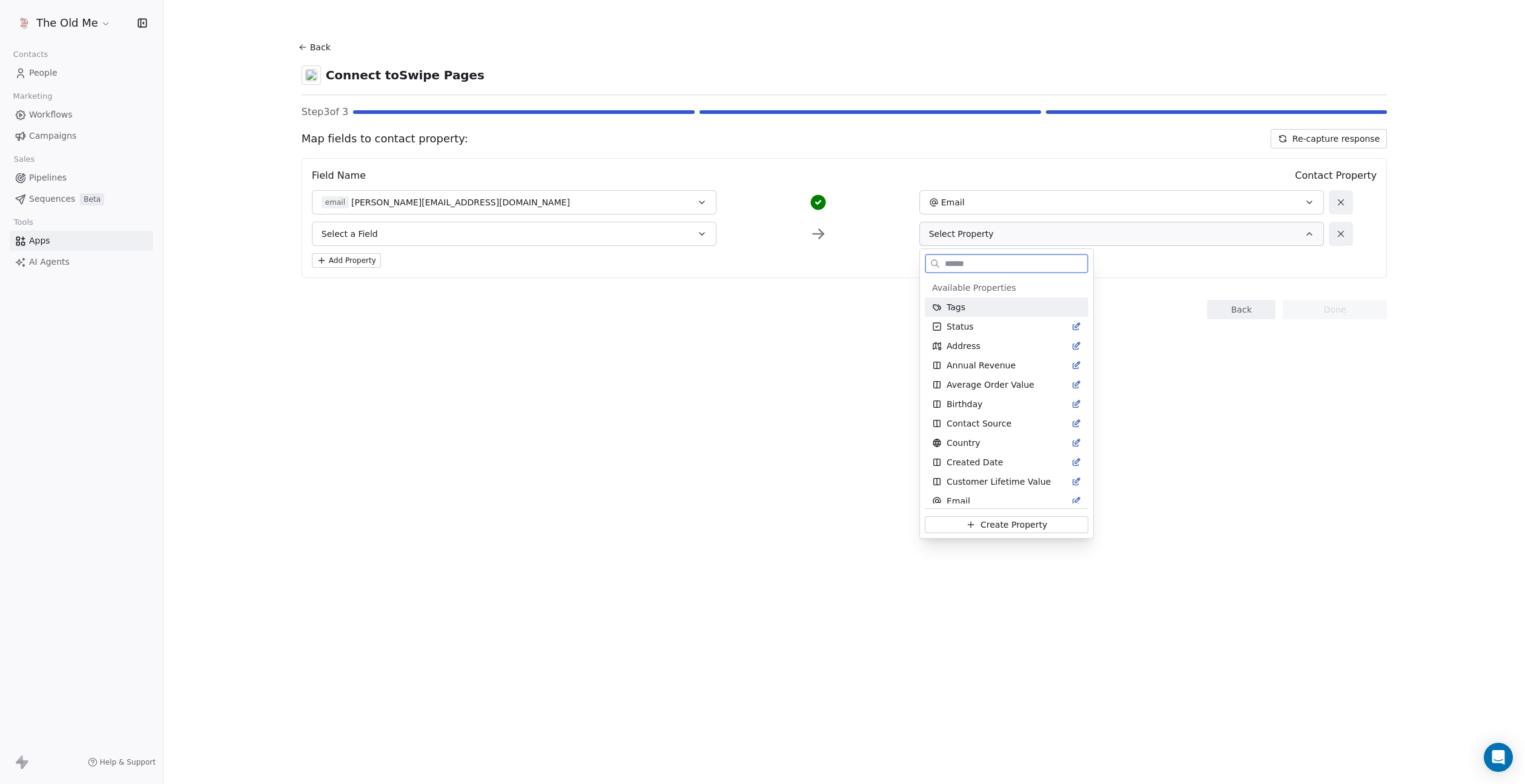
click at [995, 306] on div "Tags" at bounding box center [1006, 307] width 149 height 12
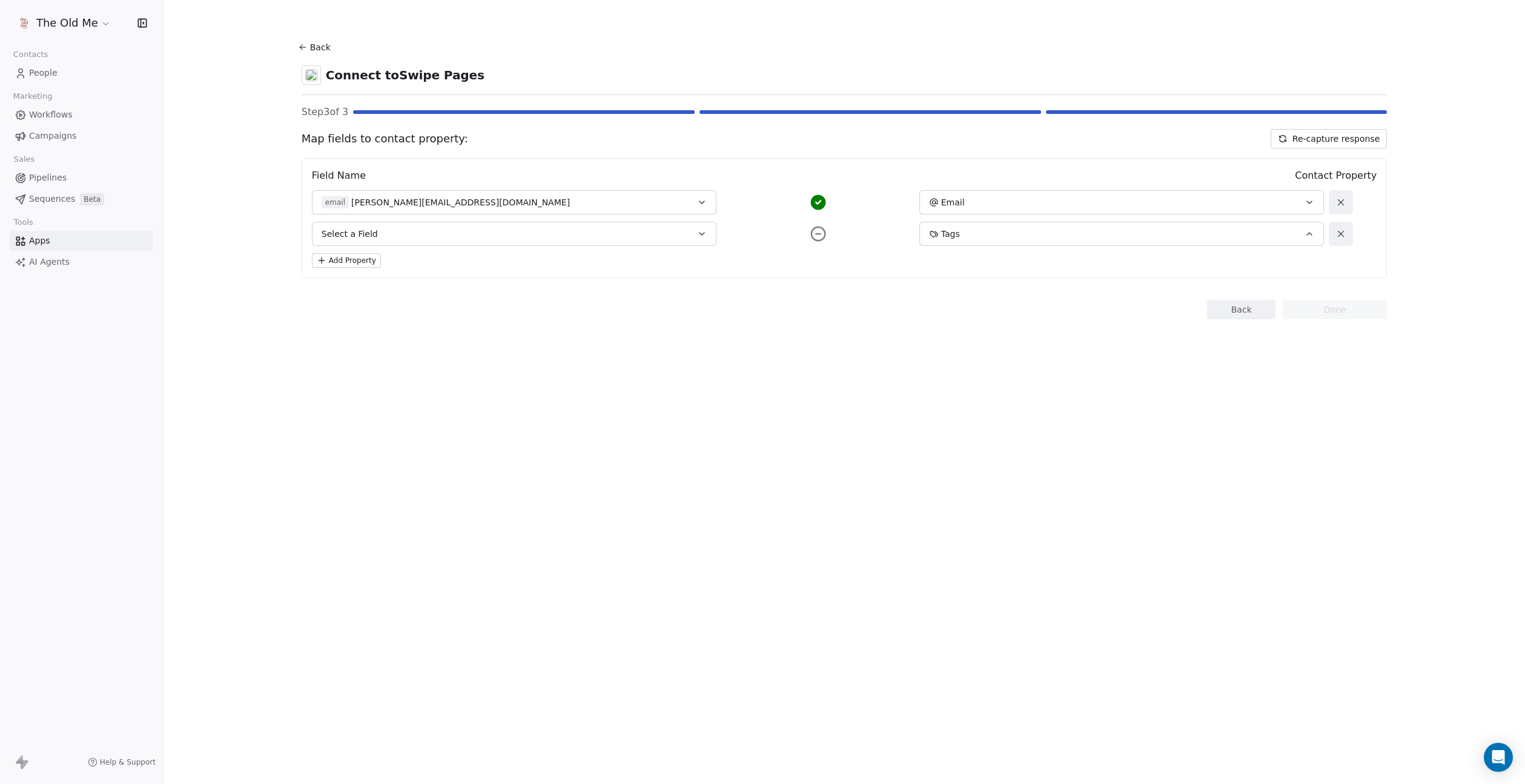
click at [481, 232] on button "Select a Field" at bounding box center [515, 233] width 406 height 24
click at [391, 343] on section "Back Connect to Swipe Pages Step 3 of 3 Map fields to contact property: Re-capt…" at bounding box center [844, 179] width 1144 height 358
click at [1349, 237] on button at bounding box center [1341, 233] width 25 height 24
click at [1338, 278] on button "Done" at bounding box center [1335, 277] width 104 height 20
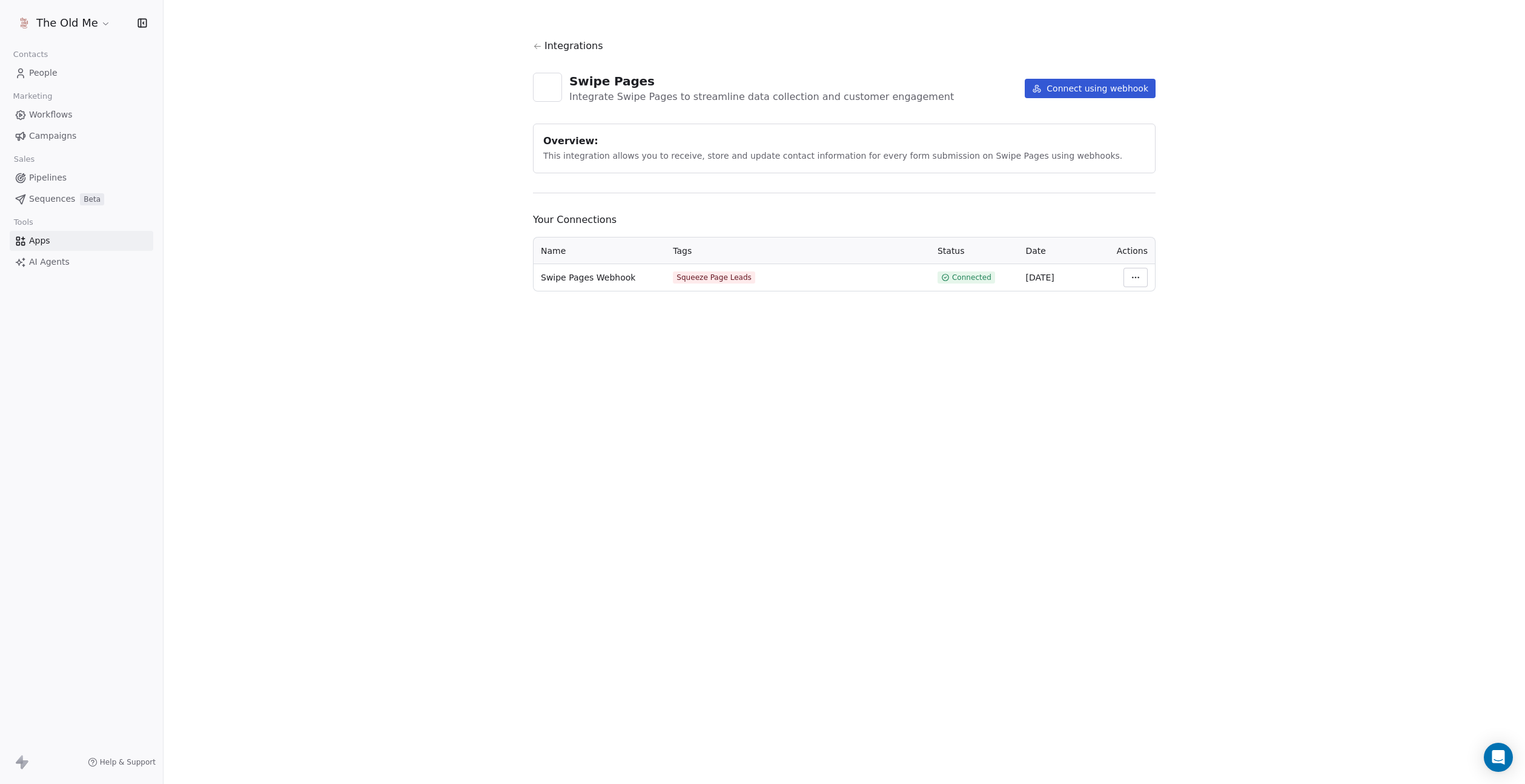
click at [54, 70] on span "People" at bounding box center [43, 73] width 28 height 13
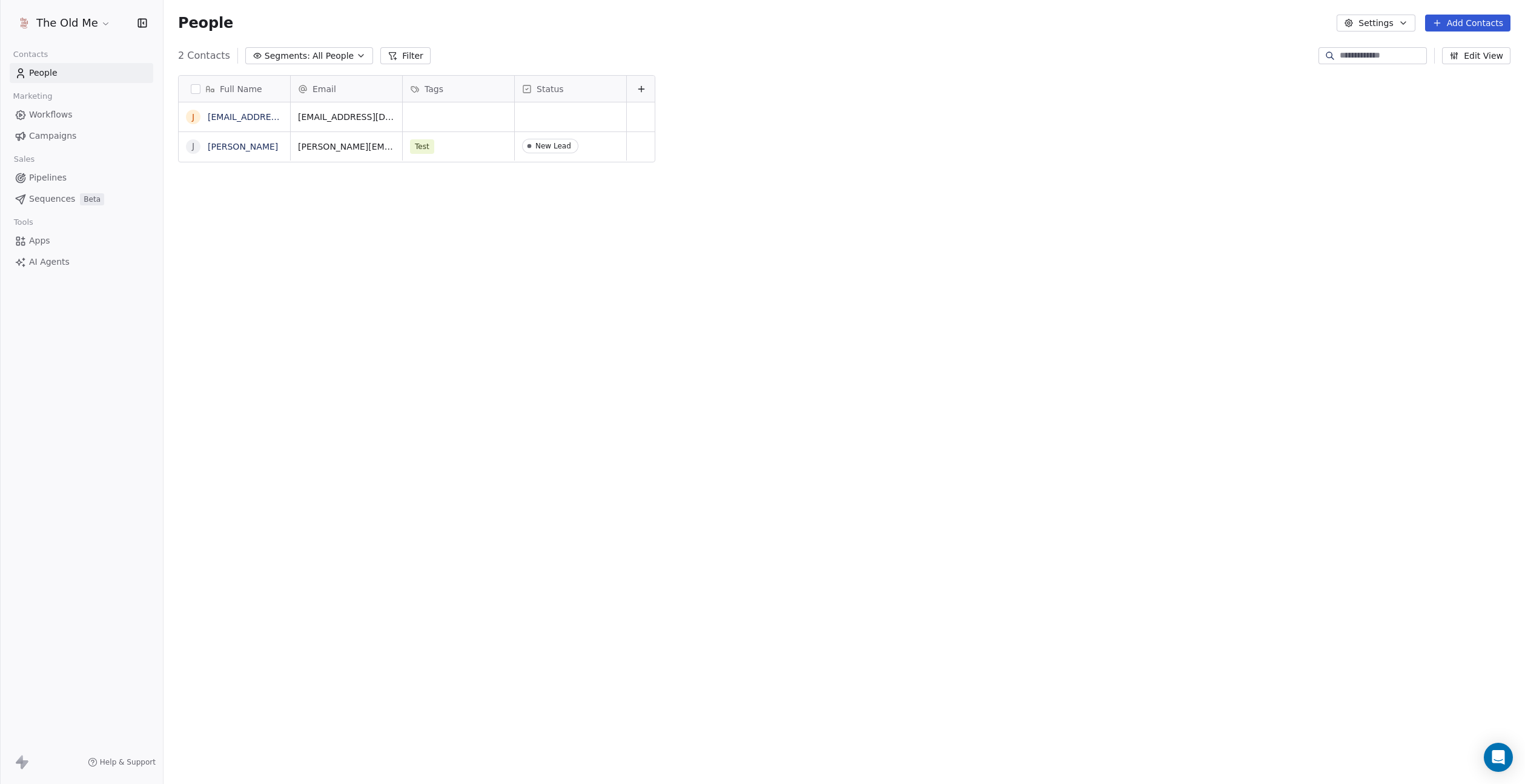
scroll to position [689, 1361]
click at [437, 115] on div "grid" at bounding box center [459, 116] width 111 height 29
click at [412, 116] on div "grid" at bounding box center [459, 116] width 111 height 29
click at [427, 146] on div "Squeeze Page Leads" at bounding box center [474, 149] width 131 height 20
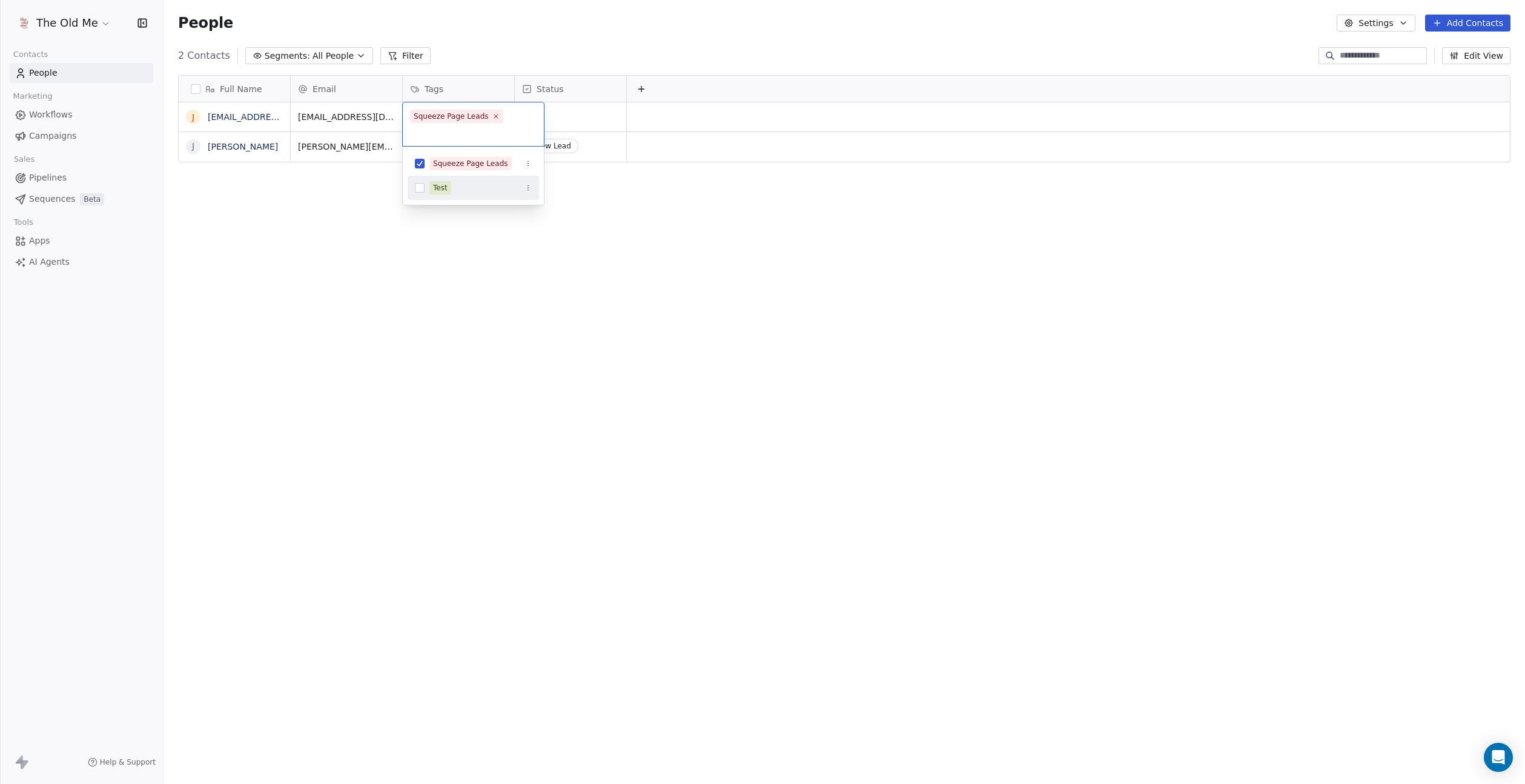
click at [424, 258] on html "The Old Me Contacts People Marketing Workflows Campaigns Sales Pipelines Sequen…" at bounding box center [762, 392] width 1525 height 784
click at [549, 111] on div "grid" at bounding box center [570, 116] width 111 height 29
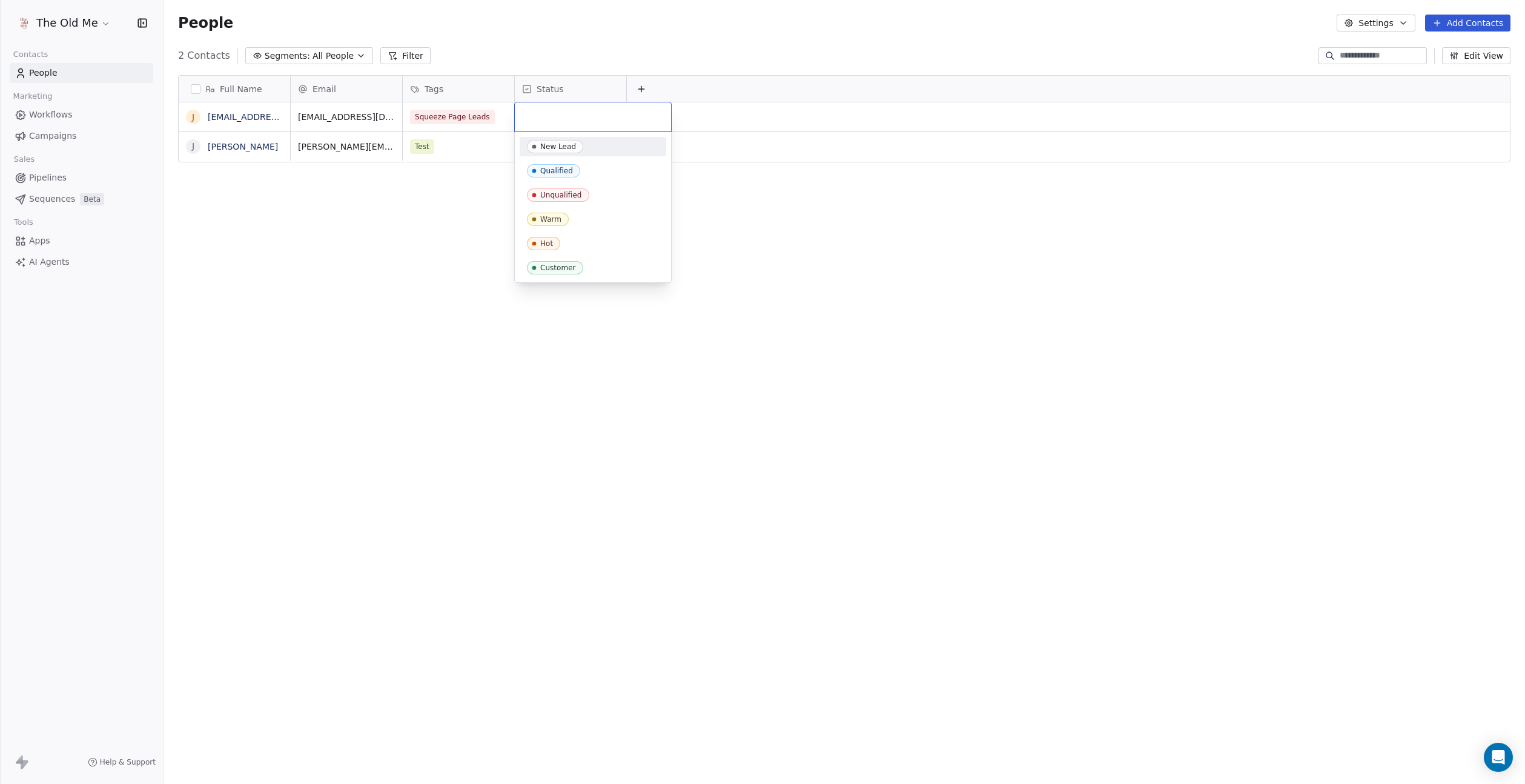
click at [551, 138] on div "New Lead" at bounding box center [592, 146] width 146 height 20
click at [444, 216] on div "Full Name j jarkwar+test1@gmail.com J Jared Kwart Email Tags Status jarkwar+tes…" at bounding box center [844, 410] width 1361 height 690
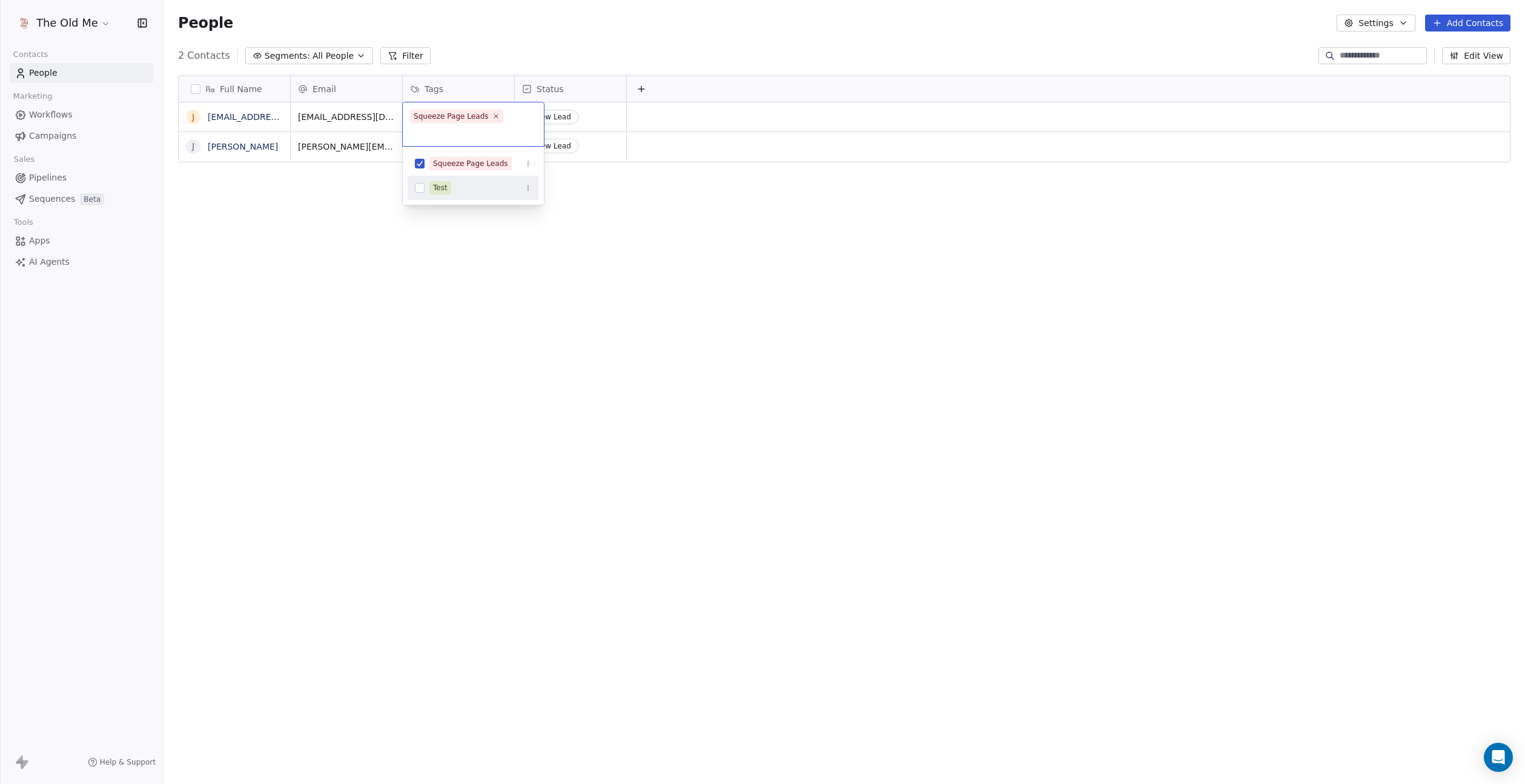
drag, startPoint x: 443, startPoint y: 183, endPoint x: 434, endPoint y: 194, distance: 14.2
click at [442, 183] on div "Test" at bounding box center [440, 188] width 14 height 11
click at [358, 243] on html "The Old Me Contacts People Marketing Workflows Campaigns Sales Pipelines Sequen…" at bounding box center [762, 392] width 1525 height 784
drag, startPoint x: 514, startPoint y: 83, endPoint x: 544, endPoint y: 115, distance: 43.9
click at [563, 81] on div at bounding box center [564, 89] width 3 height 26
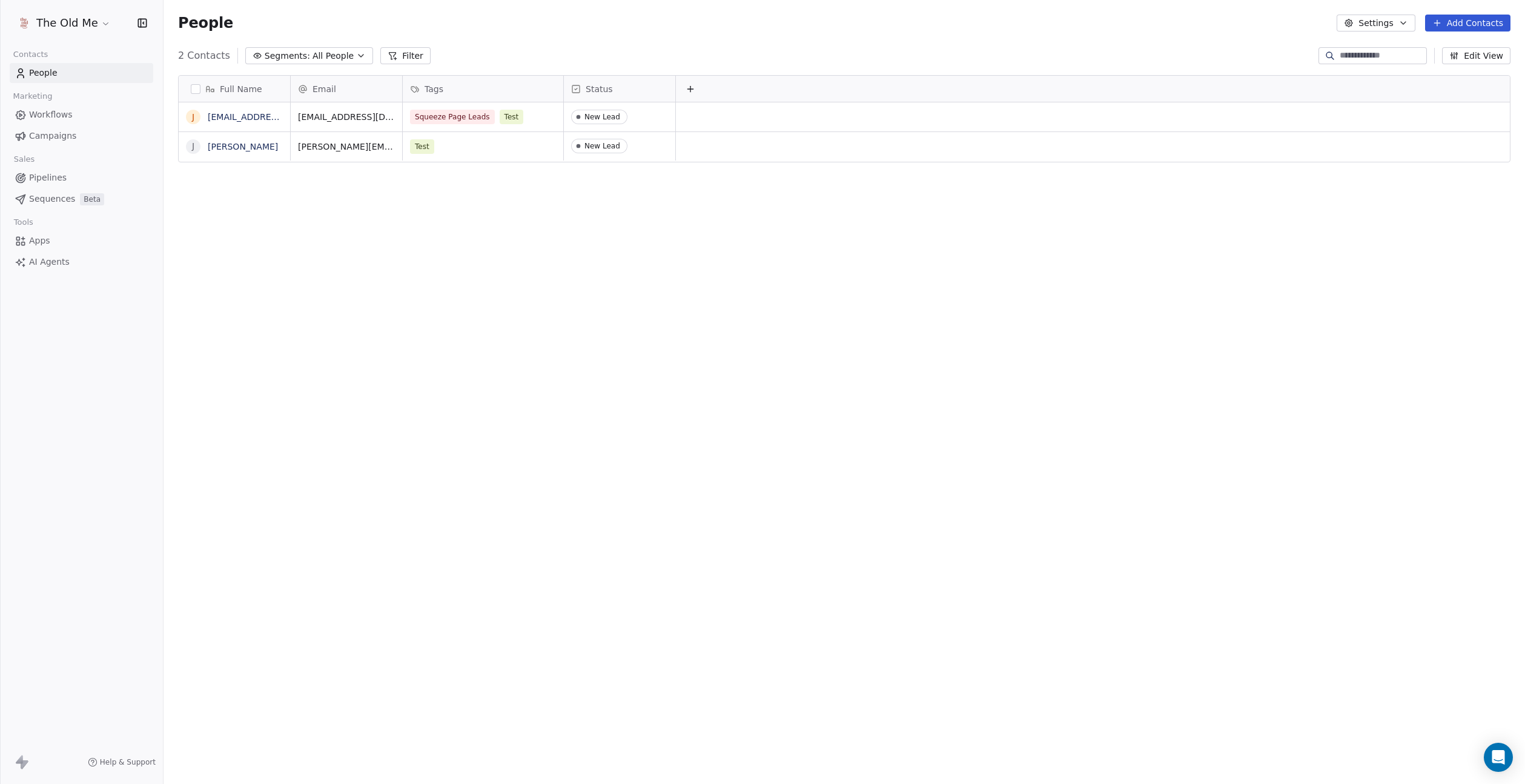
click at [501, 232] on div "Full Name j jarkwar+test1@gmail.com J Jared Kwart Email Tags Status jarkwar+tes…" at bounding box center [844, 410] width 1361 height 690
